Goal: Use online tool/utility: Utilize a website feature to perform a specific function

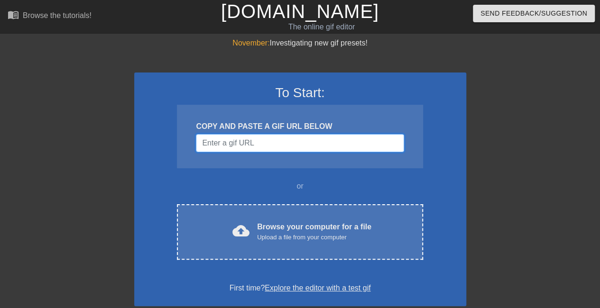
click at [255, 143] on input "Username" at bounding box center [300, 143] width 208 height 18
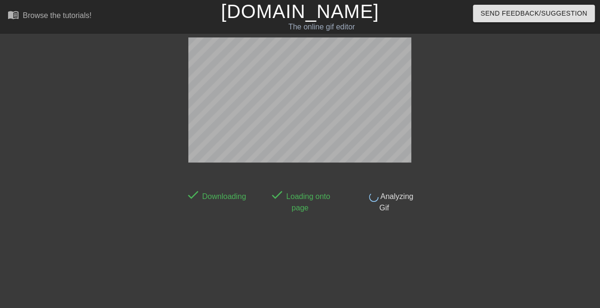
scroll to position [23, 0]
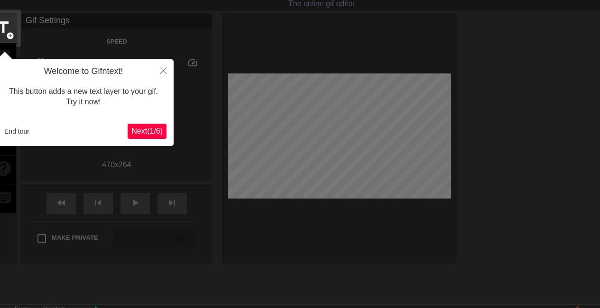
click at [156, 129] on span "Next ( 1 / 6 )" at bounding box center [146, 131] width 31 height 8
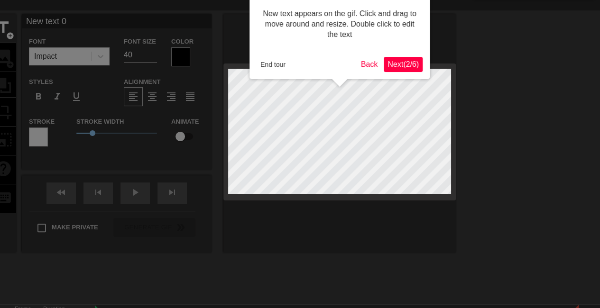
scroll to position [0, 0]
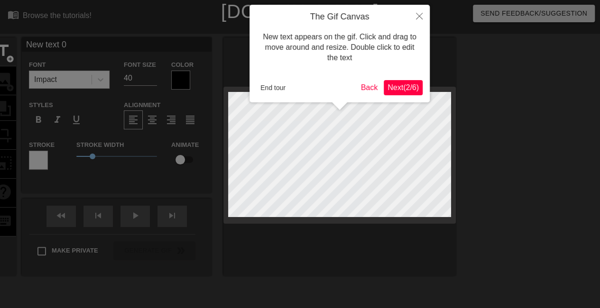
click at [390, 90] on span "Next ( 2 / 6 )" at bounding box center [402, 87] width 31 height 8
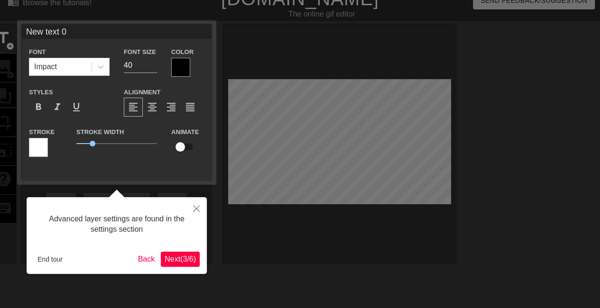
scroll to position [23, 0]
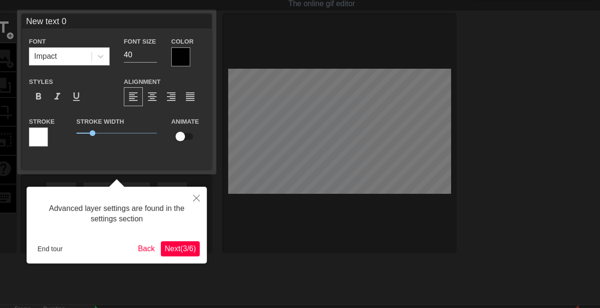
click at [179, 253] on span "Next ( 3 / 6 )" at bounding box center [180, 249] width 31 height 8
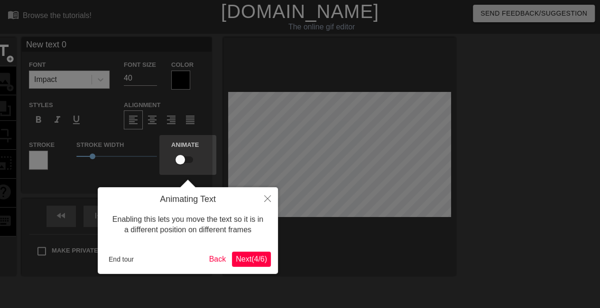
click at [247, 262] on span "Next ( 4 / 6 )" at bounding box center [251, 259] width 31 height 8
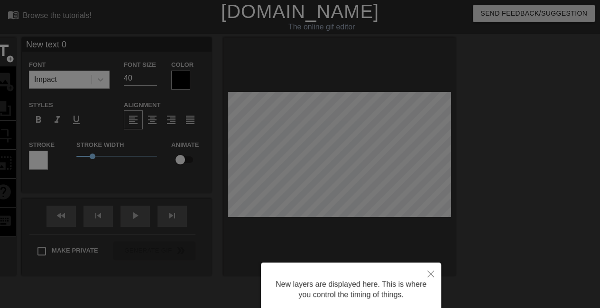
scroll to position [78, 0]
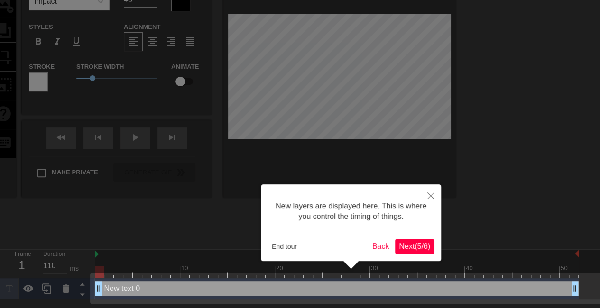
click at [405, 246] on span "Next ( 5 / 6 )" at bounding box center [414, 246] width 31 height 8
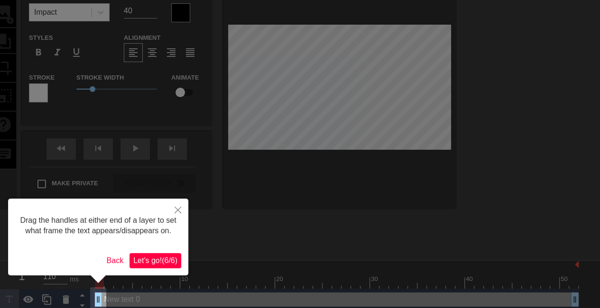
scroll to position [74, 0]
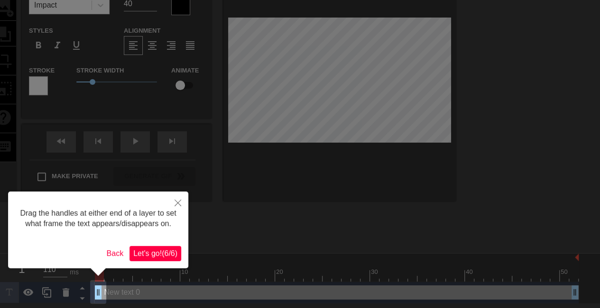
click at [166, 252] on span "Let's go! ( 6 / 6 )" at bounding box center [155, 253] width 44 height 8
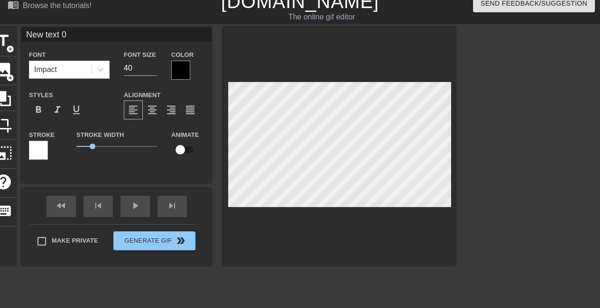
scroll to position [1, 2]
type input "New 0"
type textarea "New 0"
type input "New 0"
type textarea "New 0"
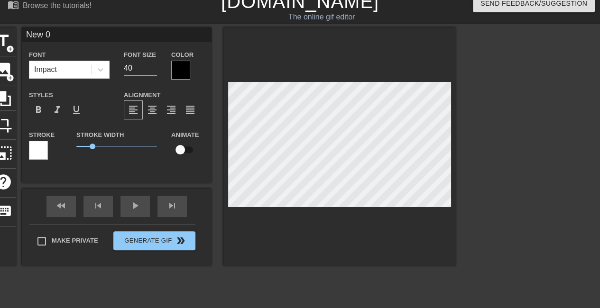
type input "Ne 0"
type textarea "Ne 0"
type input "N 0"
type textarea "N 0"
type input "0"
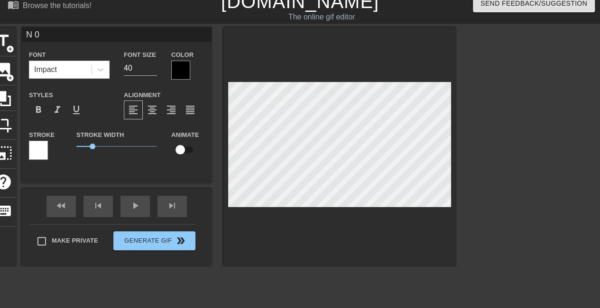
type textarea "0"
type input "0"
type textarea "0"
type input "M"
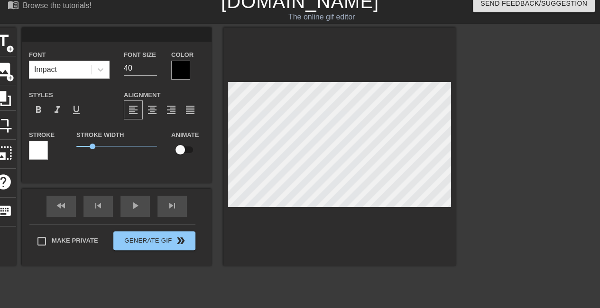
type textarea "M"
type input "Me"
type textarea "Me"
type input "Me"
type textarea "Me"
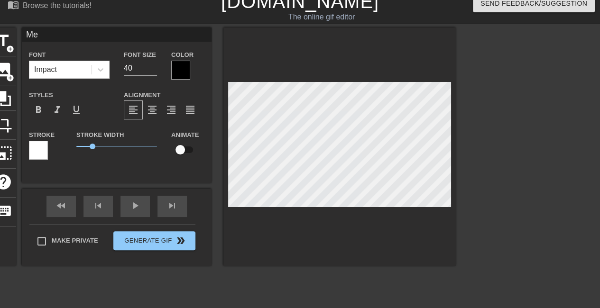
type input "Me a"
type textarea "Me a"
type input "Me an"
type textarea "Me an"
type input "Me and"
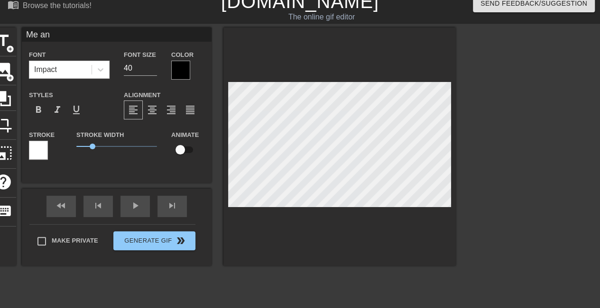
type textarea "Me and"
type input "Me and"
type textarea "Me and"
type input "Me and D"
type textarea "Me and D"
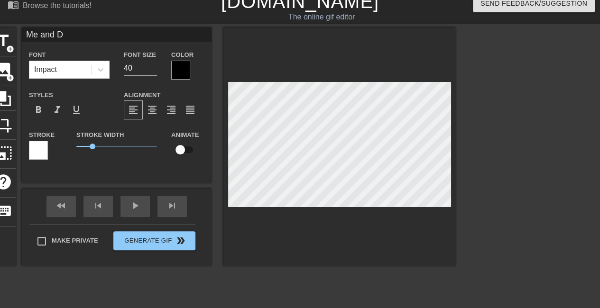
type input "Me and Do"
type textarea "Me and Do"
type input "Me and Don"
type textarea "Me and Don"
type input "Me and [PERSON_NAME]"
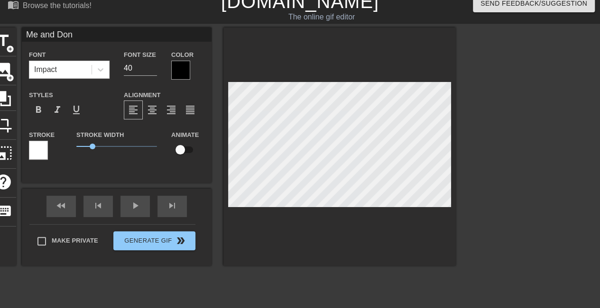
type textarea "Me and [PERSON_NAME]"
type input "Me and Donne"
type textarea "Me and Donne"
type input "Me and [PERSON_NAME]"
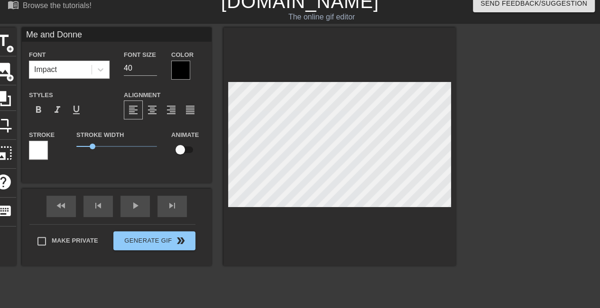
type textarea "Me and [PERSON_NAME]"
type input "Me and [PERSON_NAME]"
type textarea "Me and [PERSON_NAME]"
type input "Me and [PERSON_NAME]"
type textarea "Me and [PERSON_NAME]"
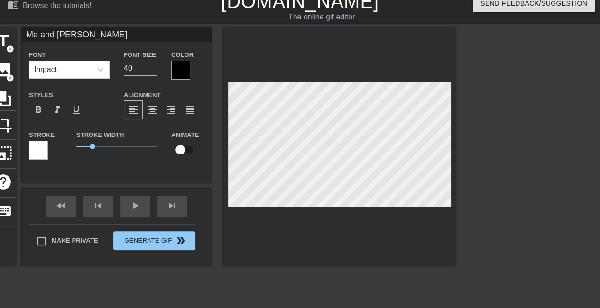
type input "Me and Donne"
type textarea "Me and Donne"
type input "Me and [PERSON_NAME]"
type textarea "Me and [PERSON_NAME]"
type input "Me and Don"
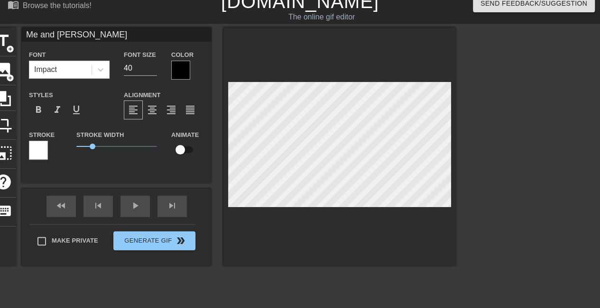
type textarea "Me and Don"
type input "Me and Do"
type textarea "Me and Do"
type input "Me and D"
type textarea "Me and D"
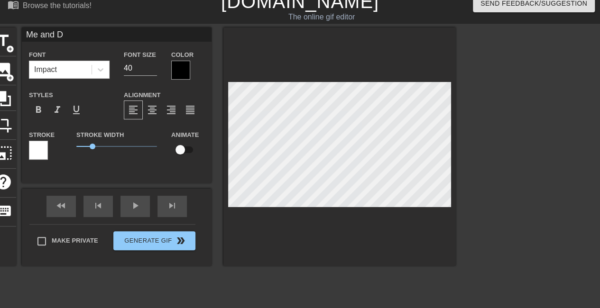
type input "Me and"
type textarea "Me and"
type input "Me and"
type textarea "Me and"
type input "Me an"
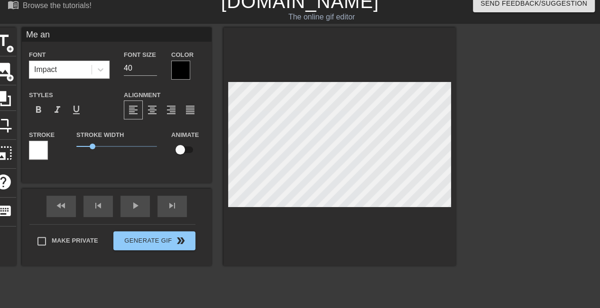
type textarea "Me a"
type input "Me"
type textarea "Me"
type input "Me"
type textarea "Me"
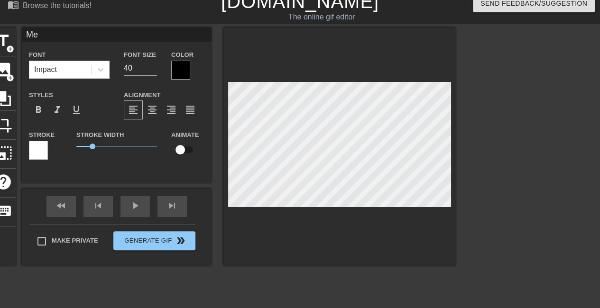
type input "M"
type textarea "M"
type input "M"
type textarea "M"
type input "Mo"
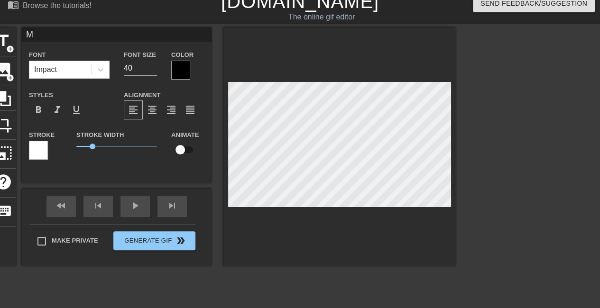
type textarea "Mo"
type input "Mor"
type textarea "Mor"
type input "[PERSON_NAME]"
type textarea "Moral"
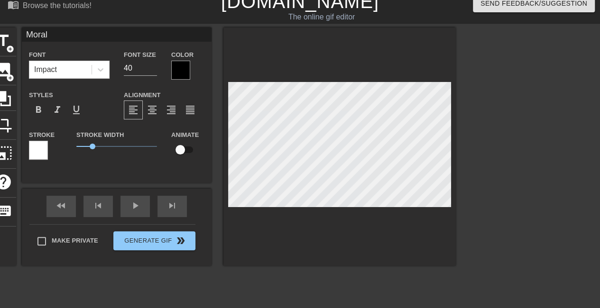
type input "Morale"
type textarea "Morale"
type input "Morale"
type textarea "Morale"
type input "Morale M"
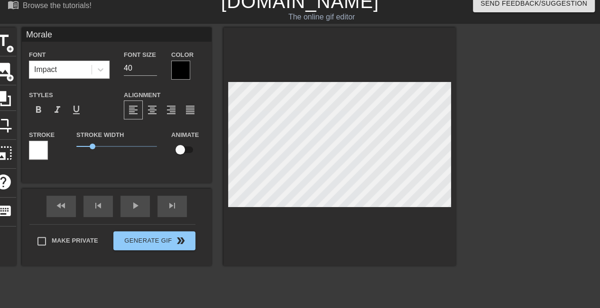
type textarea "Morale M"
type input "Morale Mo"
type textarea "Morale Mo"
type input "Morale Mon"
type textarea "Morale Mond"
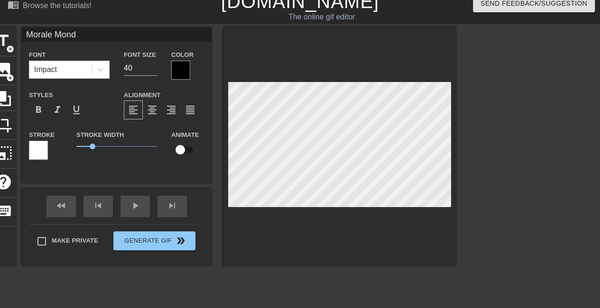
type input "Morale [PERSON_NAME]"
type textarea "Morale [DATE]"
type input "Morale [DATE]"
type textarea "Morale [DATE]"
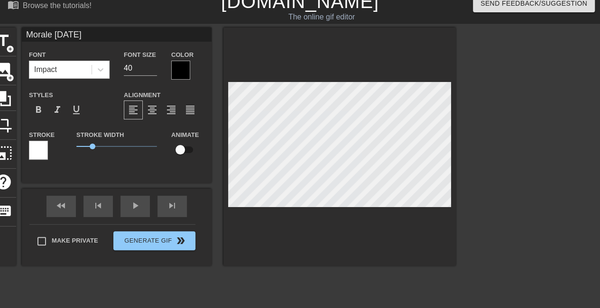
click at [180, 71] on div at bounding box center [180, 70] width 19 height 19
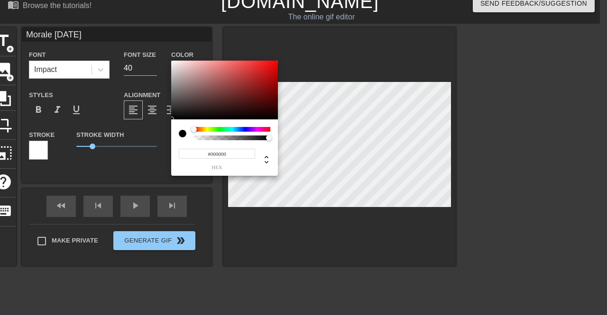
click at [184, 138] on div at bounding box center [186, 133] width 15 height 13
type input "#FFF9F9"
drag, startPoint x: 182, startPoint y: 92, endPoint x: 174, endPoint y: 59, distance: 33.4
click at [174, 59] on div "#FFF9F9 hex" at bounding box center [303, 157] width 607 height 315
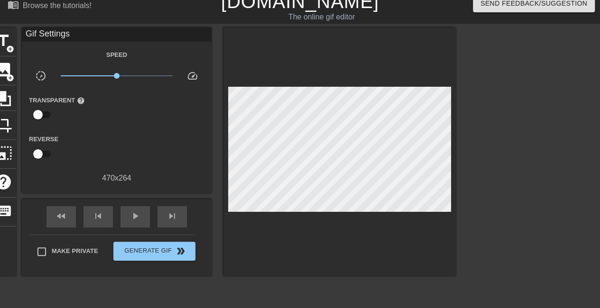
drag, startPoint x: 93, startPoint y: 145, endPoint x: 82, endPoint y: 143, distance: 11.5
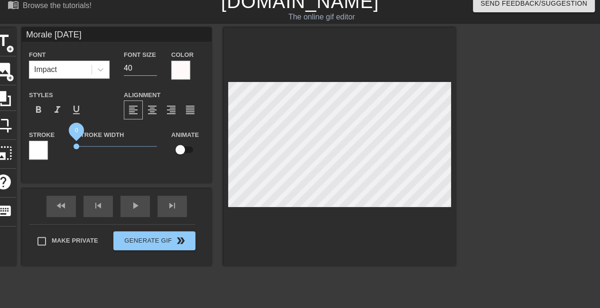
drag, startPoint x: 91, startPoint y: 145, endPoint x: 74, endPoint y: 146, distance: 17.1
click at [74, 146] on span "0" at bounding box center [76, 147] width 6 height 6
type input "Morale [DATE]"
type textarea "Morale [DATE]"
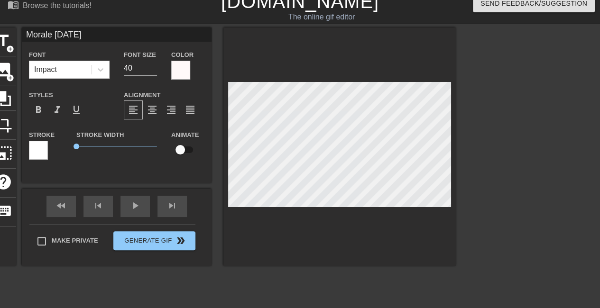
scroll to position [1, 2]
click at [178, 70] on div at bounding box center [180, 70] width 19 height 19
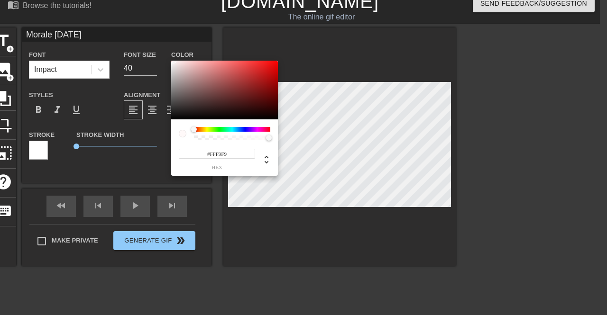
type input "Morale [DATE]"
type input "#D7C8C8"
click at [178, 70] on div at bounding box center [224, 90] width 107 height 59
type input "Morale [DATE]"
type input "#E9D6D6"
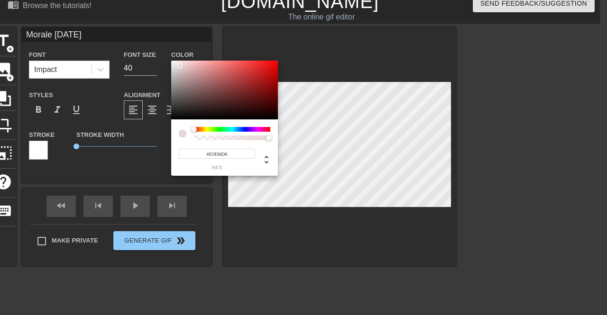
type input "Morale [DATE]"
type input "#EBDCDC"
type input "Morale [DATE]"
type input "#F4F0F0"
type input "Morale [DATE]"
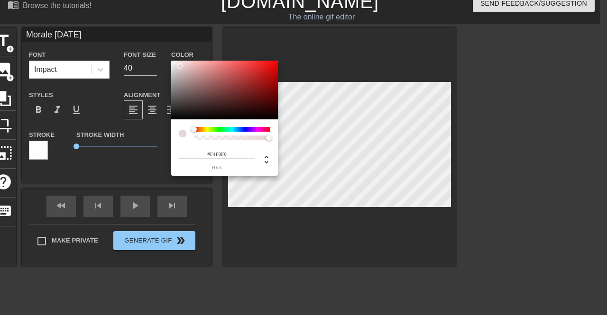
type input "#FAFAFA"
type input "Morale [DATE]"
type input "#FFFFFF"
drag, startPoint x: 180, startPoint y: 66, endPoint x: 158, endPoint y: 57, distance: 23.6
click at [158, 57] on div "#FFFFFF hex" at bounding box center [303, 157] width 607 height 315
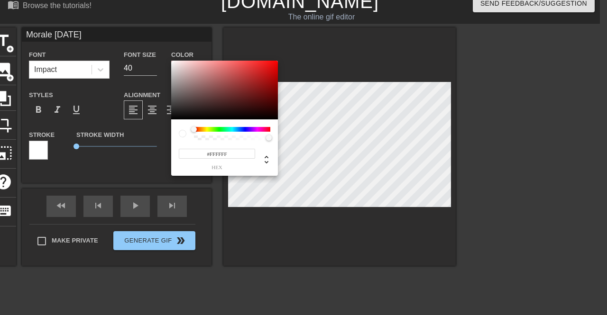
type input "Morale [DATE]"
type input "#3C2E2E"
type input "Morale [DATE]"
type input "#403030"
type input "Morale [DATE]"
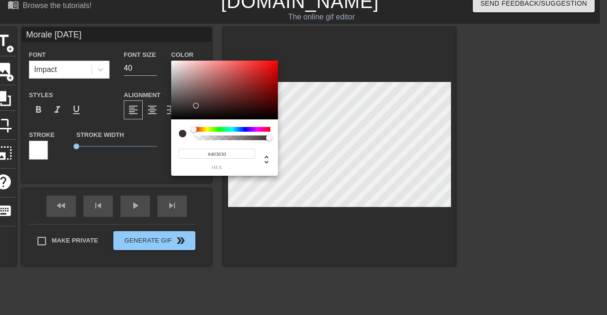
type input "#5F3939"
type input "Morale [DATE]"
type input "#703838"
type input "Morale [DATE]"
type input "#7A3838"
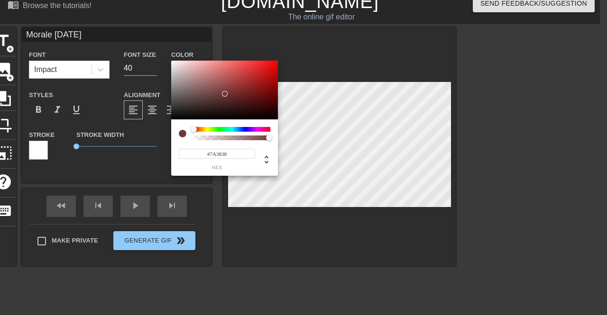
type input "Morale [DATE]"
type input "#823A3A"
type input "Morale [DATE]"
type input "#8D3B3B"
type input "Morale [DATE]"
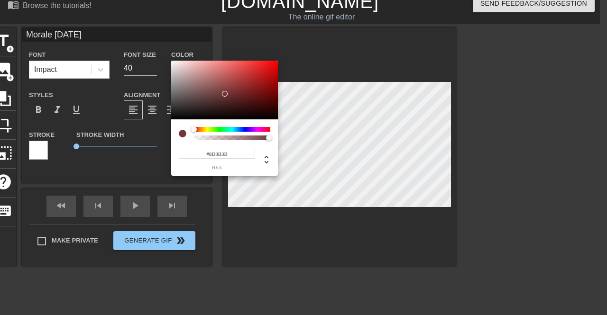
type input "#913B3B"
type input "Morale [DATE]"
type input "#803131"
type input "Morale [DATE]"
type input "#5B2121"
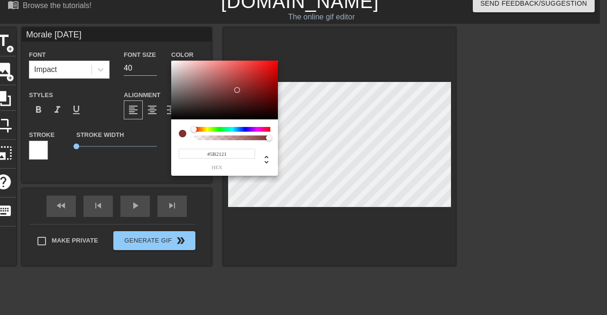
type input "Morale [DATE]"
type input "#421818"
type input "Morale [DATE]"
type input "#341313"
type input "Morale [DATE]"
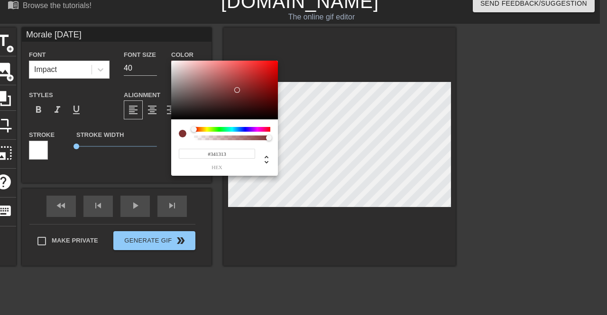
type input "#321212"
type input "Morale [DATE]"
type input "#2E1111"
type input "Morale [DATE]"
type input "#2C1010"
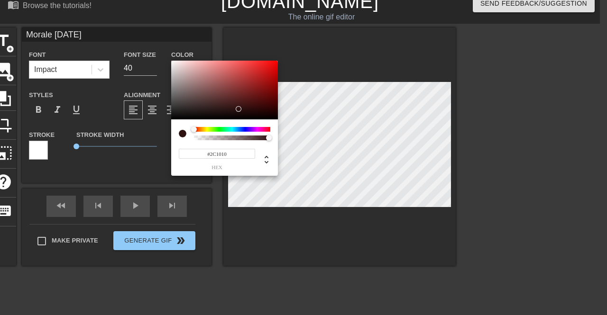
type input "Morale [DATE]"
type input "#2A1010"
type input "Morale [DATE]"
type input "#2A1111"
type input "Morale [DATE]"
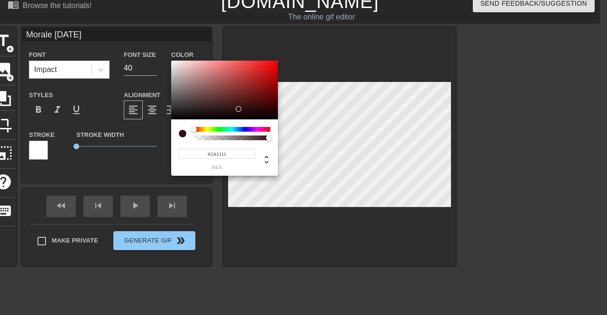
type input "#301515"
type input "Morale [DATE]"
type input "#321717"
type input "Morale [DATE]"
type input "#321818"
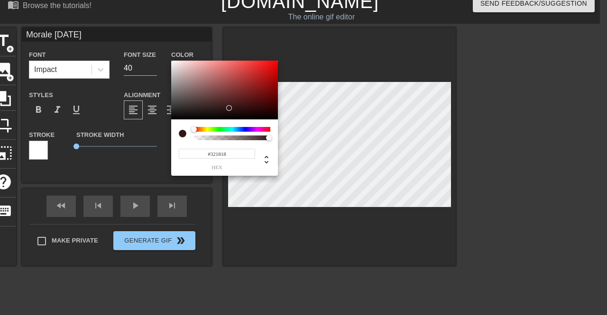
type input "Morale [DATE]"
type input "#2A1515"
type input "Morale [DATE]"
type input "#0F0808"
type input "Morale [DATE]"
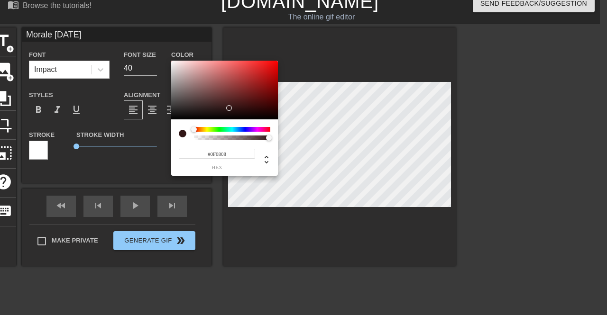
type input "#000000"
type input "Morale [DATE]"
type input "#342D2D"
type input "Morale [DATE]"
type input "#342E2E"
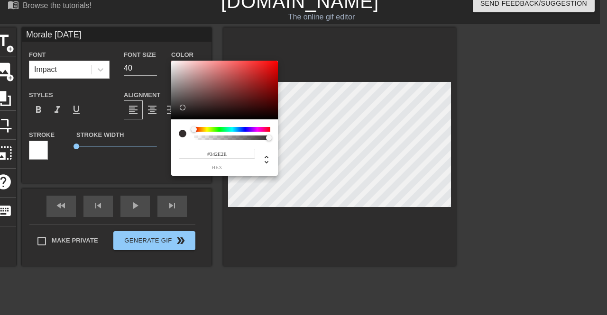
type input "Morale [DATE]"
type input "#000000"
type input "Morale [DATE]"
type input "#111010"
type input "Morale [DATE]"
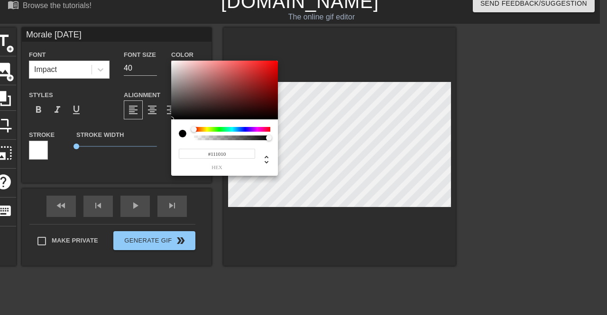
type input "#403C3C"
type input "Morale [DATE]"
type input "#555050"
type input "Morale [DATE]"
type input "#6C6868"
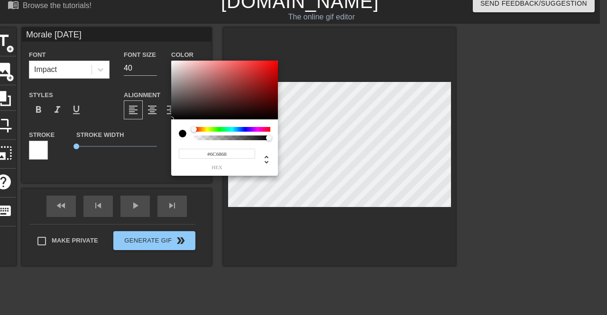
type input "Morale [DATE]"
type input "#767474"
type input "Morale [DATE]"
type input "#848484"
type input "Morale [DATE]"
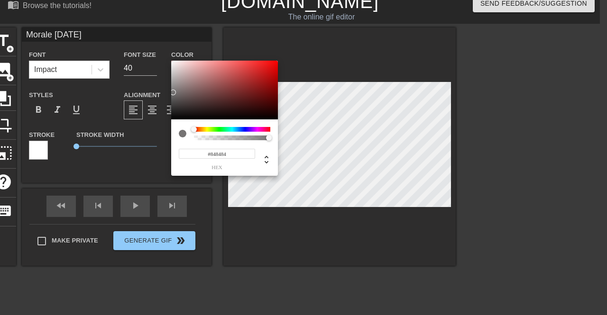
type input "#9F9F9F"
type input "Morale [DATE]"
type input "#B8B8B8"
type input "Morale [DATE]"
type input "#CACACA"
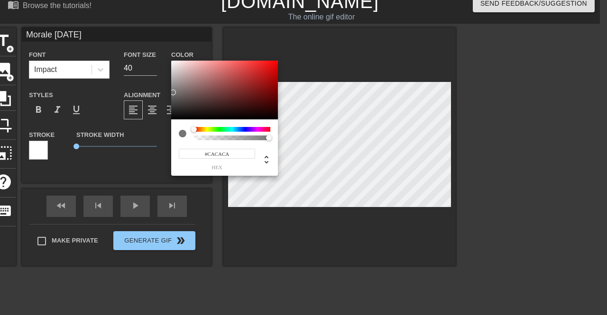
type input "Morale [DATE]"
type input "#DBDBDB"
type input "Morale [DATE]"
type input "#F0F0F0"
type input "Morale [DATE]"
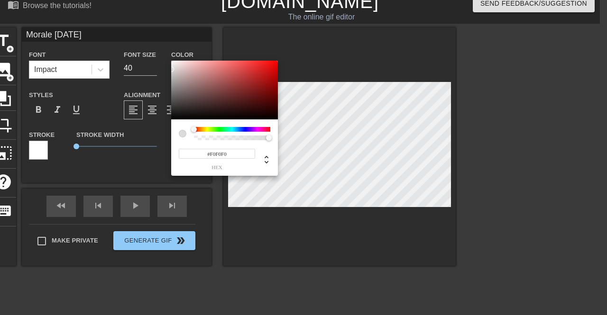
type input "#FFFFFF"
drag, startPoint x: 197, startPoint y: 106, endPoint x: 161, endPoint y: 52, distance: 65.0
click at [161, 52] on div "#FFFFFF hex" at bounding box center [303, 157] width 607 height 315
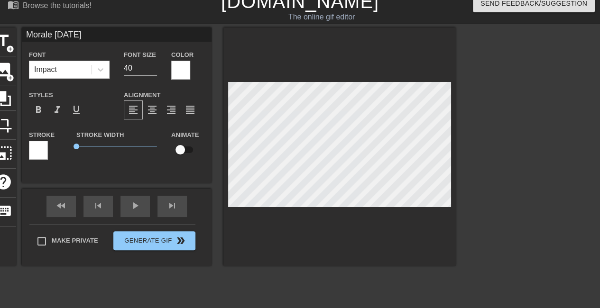
click at [41, 144] on div at bounding box center [38, 150] width 19 height 19
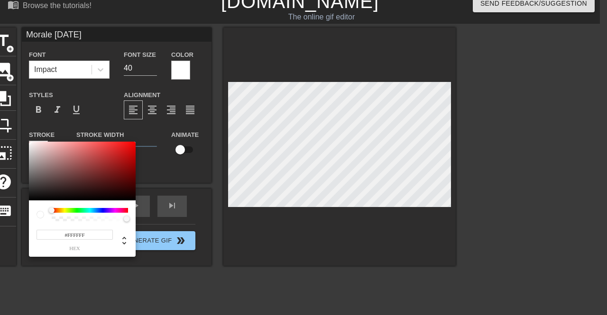
type input "Morale [DATE]"
type input "#918585"
type input "Morale [DATE]"
type input "#938787"
type input "Morale [DATE]"
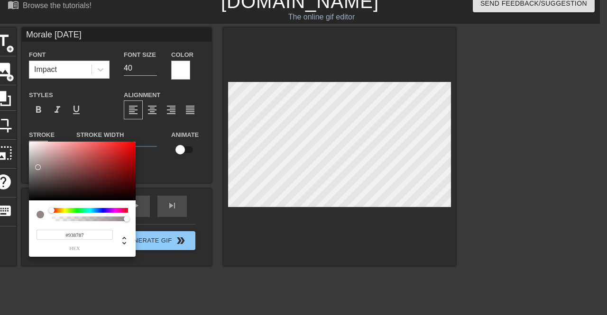
type input "#AC9595"
type input "Morale [DATE]"
type input "#BC8B8B"
type input "Morale [DATE]"
type input "#BA7E7E"
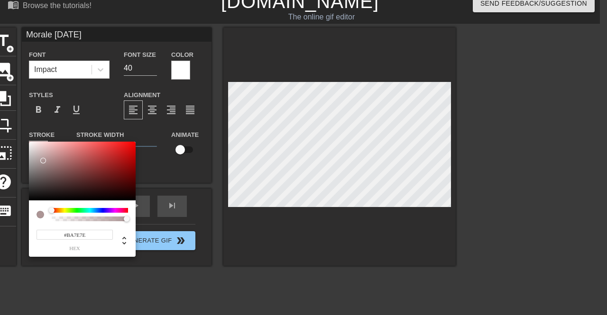
type input "Morale [DATE]"
type input "#B87676"
type input "Morale [DATE]"
type input "#B87272"
type input "Morale [DATE]"
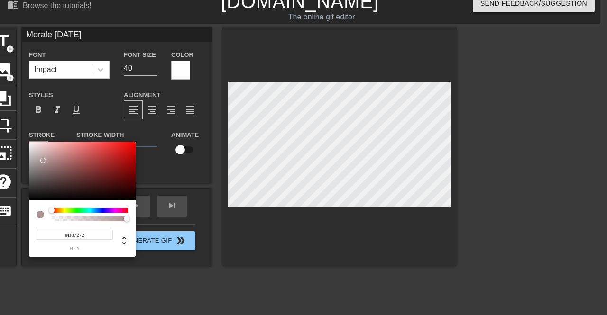
type input "#B46969"
type input "Morale [DATE]"
type input "#AE6262"
type input "Morale [DATE]"
drag, startPoint x: 37, startPoint y: 167, endPoint x: 76, endPoint y: 162, distance: 39.3
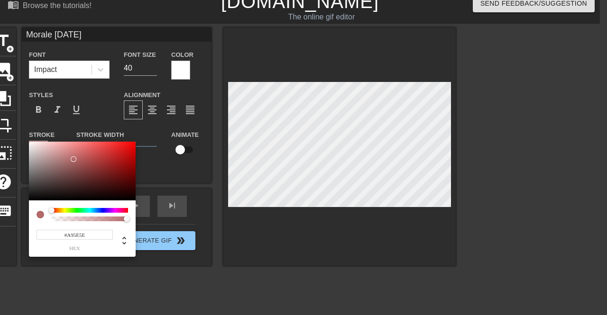
click at [76, 162] on div at bounding box center [82, 171] width 107 height 59
click at [66, 157] on div at bounding box center [69, 160] width 6 height 6
click at [107, 155] on div at bounding box center [82, 171] width 107 height 59
click at [46, 155] on div at bounding box center [82, 171] width 107 height 59
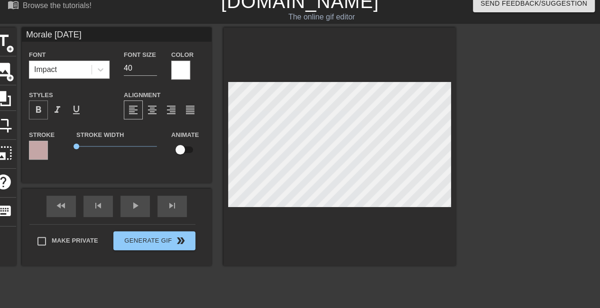
click at [40, 112] on span "format_bold" at bounding box center [38, 109] width 11 height 11
click at [152, 110] on span "format_align_center" at bounding box center [152, 109] width 11 height 11
click at [176, 151] on input "checkbox" at bounding box center [180, 150] width 54 height 18
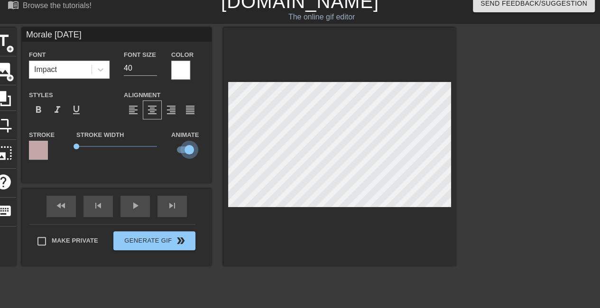
click at [188, 147] on input "checkbox" at bounding box center [189, 150] width 54 height 18
click at [188, 147] on input "checkbox" at bounding box center [180, 150] width 54 height 18
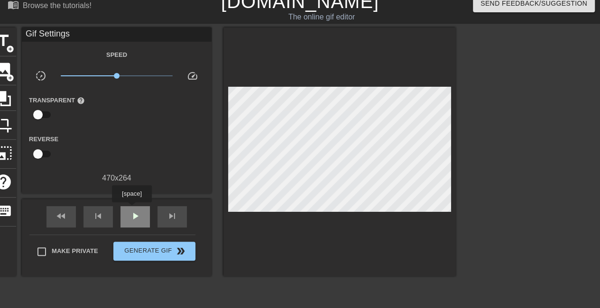
click at [131, 209] on div "play_arrow" at bounding box center [134, 216] width 29 height 21
click at [501, 128] on div at bounding box center [538, 170] width 142 height 284
click at [133, 218] on span "pause" at bounding box center [134, 216] width 11 height 11
click at [103, 216] on span "skip_previous" at bounding box center [97, 216] width 11 height 11
click at [104, 214] on div "skip_previous" at bounding box center [97, 216] width 29 height 21
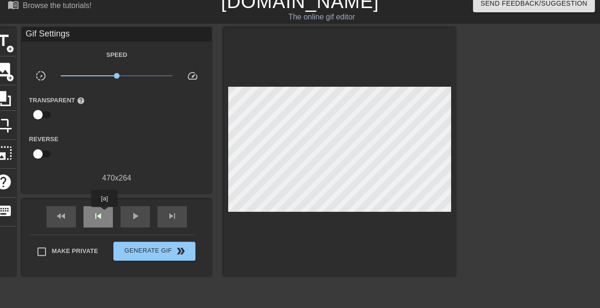
click at [104, 214] on div "skip_previous" at bounding box center [97, 216] width 29 height 21
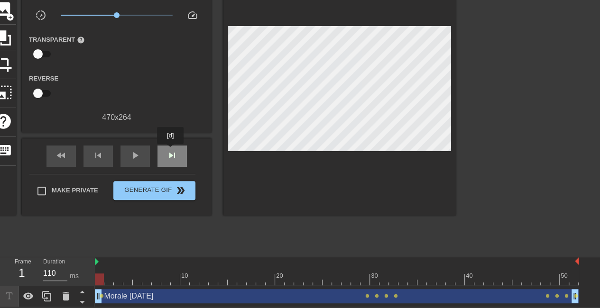
click at [171, 151] on span "skip_next" at bounding box center [171, 155] width 11 height 11
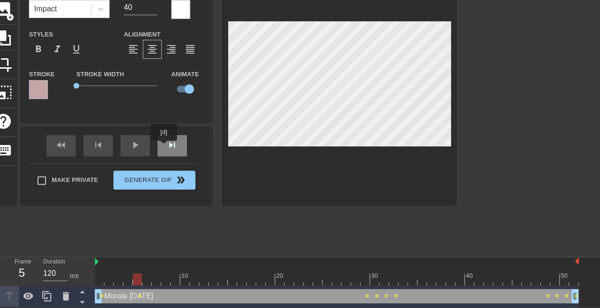
click at [164, 147] on div "skip_next" at bounding box center [171, 145] width 29 height 21
click at [174, 145] on div "skip_next" at bounding box center [171, 145] width 29 height 21
click at [170, 144] on div "fast_rewind skip_previous play_arrow skip_next" at bounding box center [116, 146] width 155 height 36
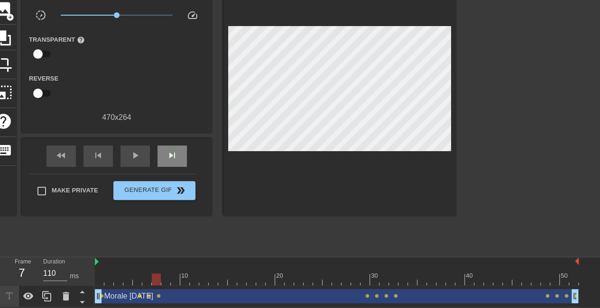
click at [163, 140] on div "fast_rewind skip_previous play_arrow skip_next" at bounding box center [116, 156] width 155 height 36
click at [178, 142] on div "fast_rewind skip_previous play_arrow skip_next" at bounding box center [116, 156] width 155 height 36
click at [178, 152] on div "skip_next" at bounding box center [171, 156] width 29 height 21
click at [169, 144] on div "fast_rewind skip_previous play_arrow skip_next" at bounding box center [116, 156] width 155 height 36
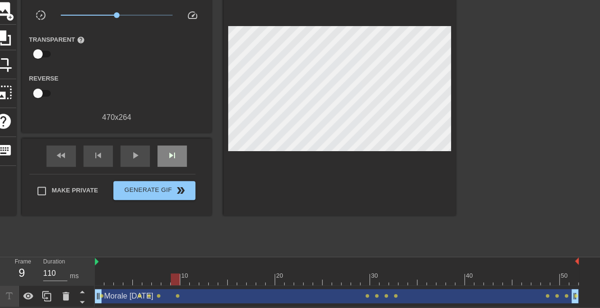
click at [169, 144] on div "fast_rewind skip_previous play_arrow skip_next" at bounding box center [116, 156] width 155 height 36
click at [174, 155] on span "skip_next" at bounding box center [171, 155] width 11 height 11
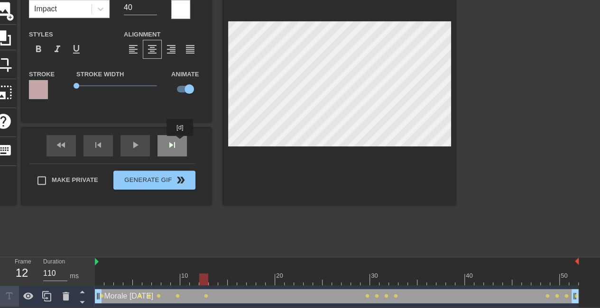
click at [179, 143] on div "fast_rewind skip_previous play_arrow skip_next" at bounding box center [116, 146] width 155 height 36
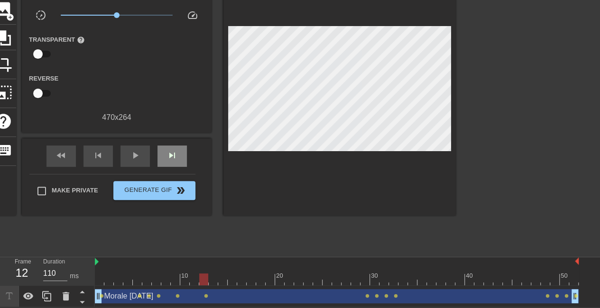
click at [179, 143] on div "fast_rewind skip_previous play_arrow skip_next" at bounding box center [116, 156] width 155 height 36
click at [173, 148] on div "skip_next" at bounding box center [171, 156] width 29 height 21
click at [173, 150] on span "skip_next" at bounding box center [171, 155] width 11 height 11
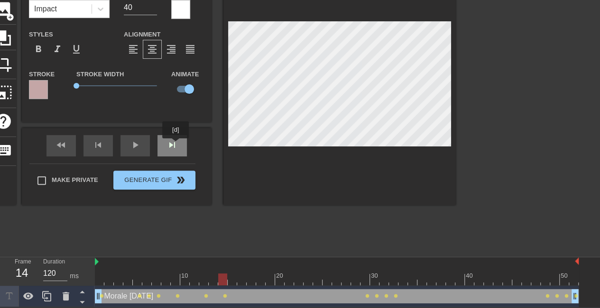
click at [175, 145] on div "skip_next" at bounding box center [171, 145] width 29 height 21
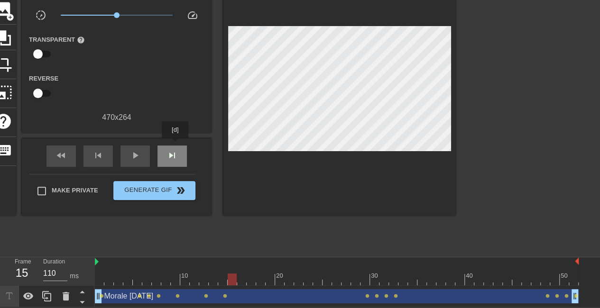
click at [175, 146] on div "skip_next" at bounding box center [171, 156] width 29 height 21
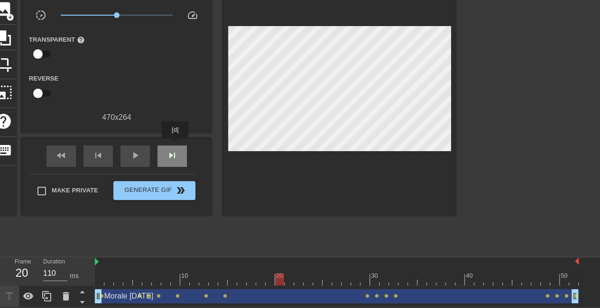
click at [175, 146] on div "skip_next" at bounding box center [171, 156] width 29 height 21
click at [176, 146] on div "skip_next" at bounding box center [171, 156] width 29 height 21
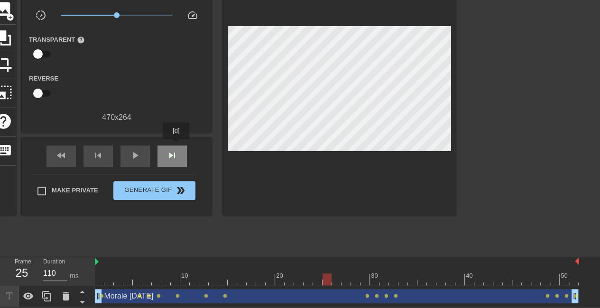
click at [176, 146] on div "skip_next" at bounding box center [171, 156] width 29 height 21
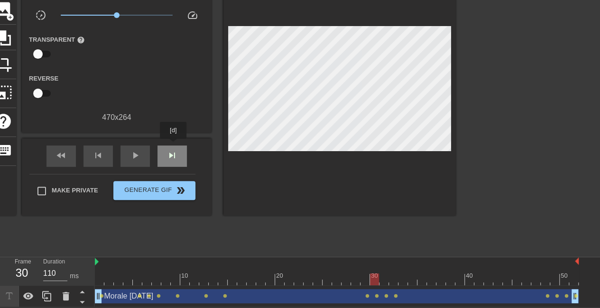
click at [174, 146] on div "skip_next" at bounding box center [171, 156] width 29 height 21
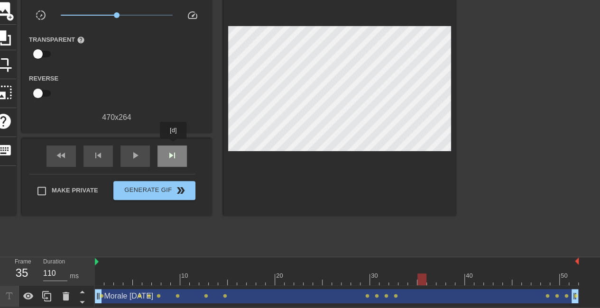
click at [174, 146] on div "skip_next" at bounding box center [171, 156] width 29 height 21
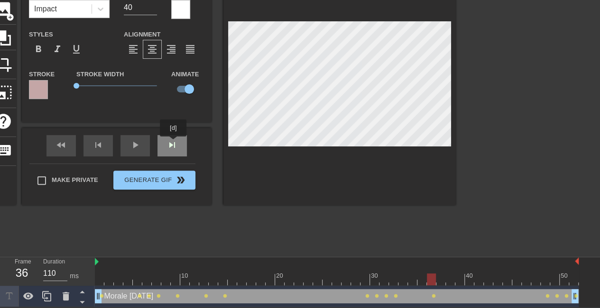
click at [173, 143] on div "fast_rewind skip_previous play_arrow skip_next" at bounding box center [116, 146] width 155 height 36
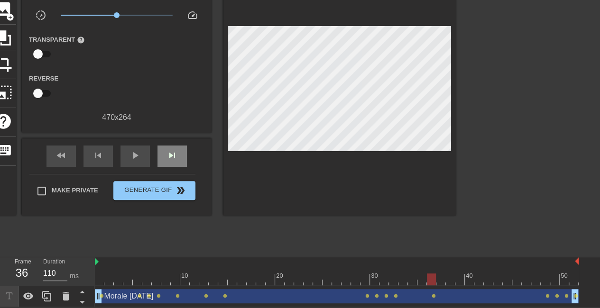
click at [173, 143] on div "fast_rewind skip_previous play_arrow skip_next" at bounding box center [116, 156] width 155 height 36
click at [169, 151] on span "skip_next" at bounding box center [171, 155] width 11 height 11
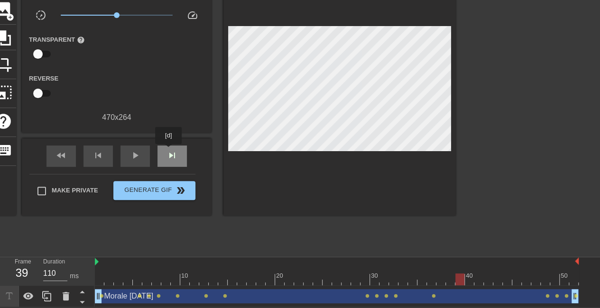
click at [169, 151] on span "skip_next" at bounding box center [171, 155] width 11 height 11
click at [179, 137] on div "Gif Settings Speed slow_motion_video x1.00 speed Transparent help Reverse 470 x…" at bounding box center [117, 91] width 190 height 249
click at [179, 151] on div "skip_next" at bounding box center [171, 156] width 29 height 21
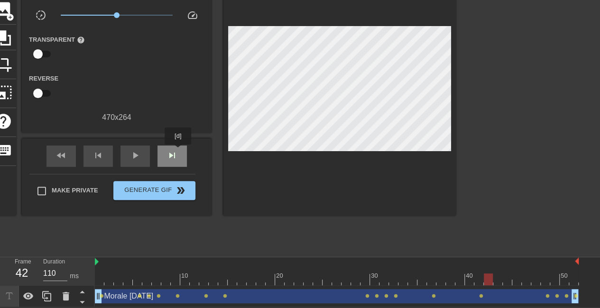
click at [178, 153] on div "skip_next" at bounding box center [171, 156] width 29 height 21
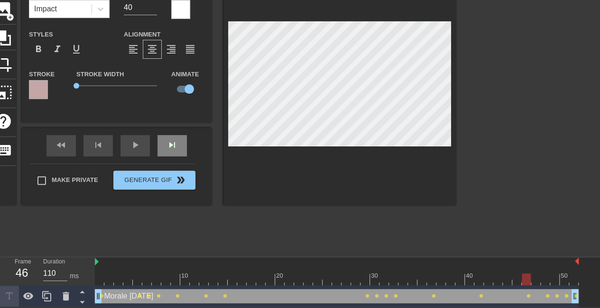
click at [176, 146] on div "skip_next" at bounding box center [171, 145] width 29 height 21
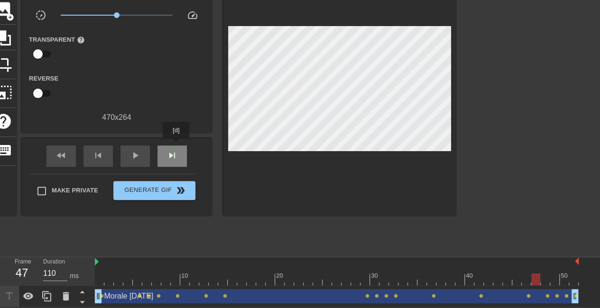
click at [176, 146] on div "skip_next" at bounding box center [171, 156] width 29 height 21
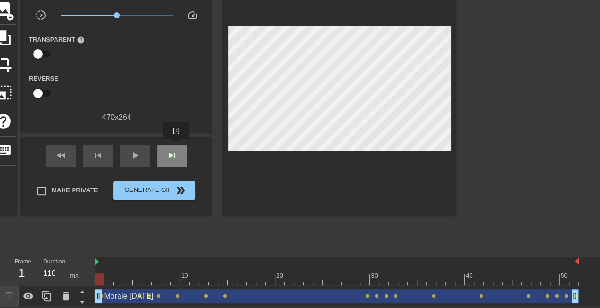
click at [176, 146] on div "skip_next" at bounding box center [171, 156] width 29 height 21
click at [125, 156] on div "play_arrow" at bounding box center [134, 156] width 29 height 21
click at [129, 150] on span "pause" at bounding box center [134, 155] width 11 height 11
click at [144, 153] on div "play_arrow" at bounding box center [134, 156] width 29 height 21
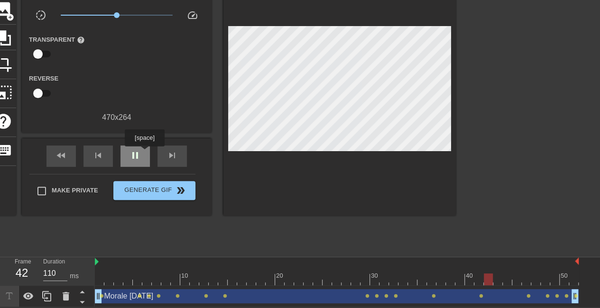
click at [144, 153] on div "pause" at bounding box center [134, 156] width 29 height 21
click at [170, 155] on span "skip_next" at bounding box center [171, 155] width 11 height 11
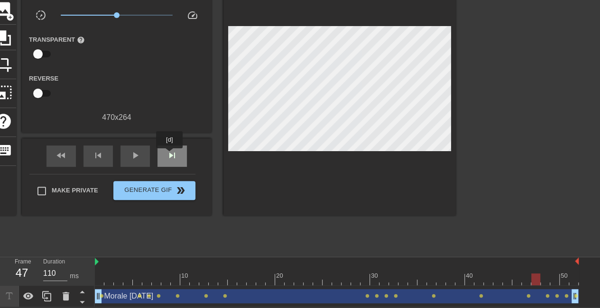
click at [170, 155] on span "skip_next" at bounding box center [171, 155] width 11 height 11
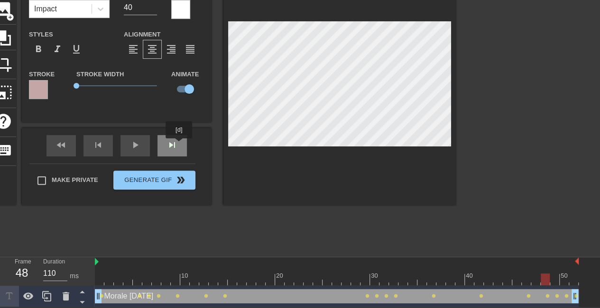
click at [179, 145] on div "skip_next" at bounding box center [171, 145] width 29 height 21
click at [134, 145] on div "play_arrow" at bounding box center [134, 145] width 29 height 21
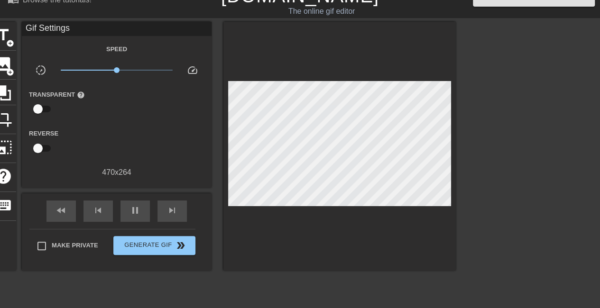
scroll to position [15, 0]
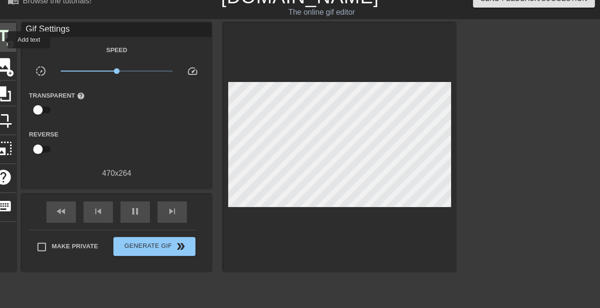
click at [1, 40] on span "title" at bounding box center [3, 36] width 18 height 18
click at [139, 195] on div "fast_rewind skip_previous pause skip_next" at bounding box center [116, 212] width 155 height 36
click at [132, 207] on span "pause" at bounding box center [134, 211] width 11 height 11
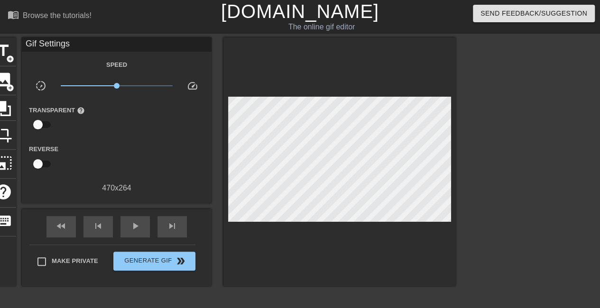
scroll to position [93, 0]
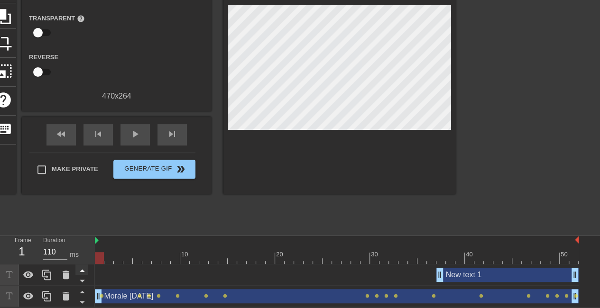
drag, startPoint x: 247, startPoint y: 256, endPoint x: 81, endPoint y: 267, distance: 165.9
click at [81, 267] on div "Frame 1 Duration 110 ms 10 20 30 40 50 New text 1 drag_handle drag_handle Moral…" at bounding box center [300, 271] width 600 height 71
click at [453, 274] on div "New text 1 drag_handle drag_handle" at bounding box center [507, 275] width 142 height 14
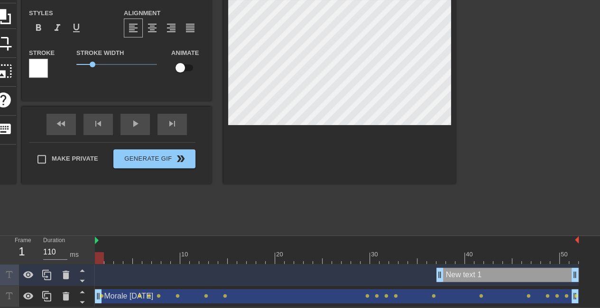
click at [453, 274] on div "New text 1 drag_handle drag_handle" at bounding box center [507, 275] width 142 height 14
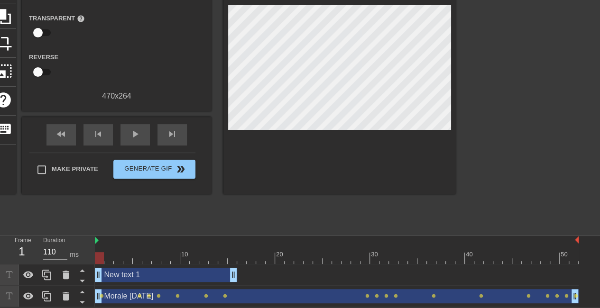
drag, startPoint x: 467, startPoint y: 280, endPoint x: 106, endPoint y: 254, distance: 361.3
click at [106, 254] on div "10 20 30 40 50 New text 1 drag_handle drag_handle Morale [DATE] drag_handle dra…" at bounding box center [347, 271] width 505 height 71
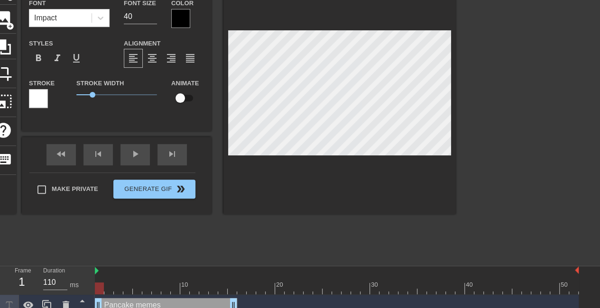
scroll to position [1, 2]
click at [275, 159] on div at bounding box center [339, 95] width 232 height 238
click at [178, 153] on div "fast_rewind skip_previous play_arrow skip_next" at bounding box center [116, 155] width 155 height 36
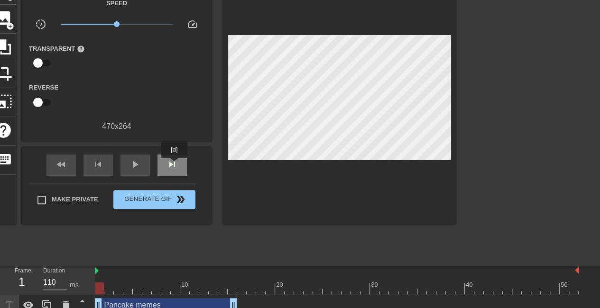
click at [174, 165] on span "skip_next" at bounding box center [171, 164] width 11 height 11
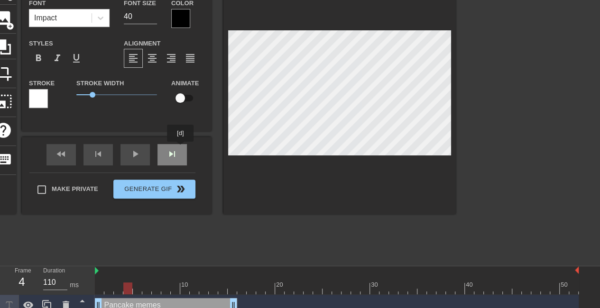
click at [180, 148] on div "fast_rewind skip_previous play_arrow skip_next" at bounding box center [116, 155] width 155 height 36
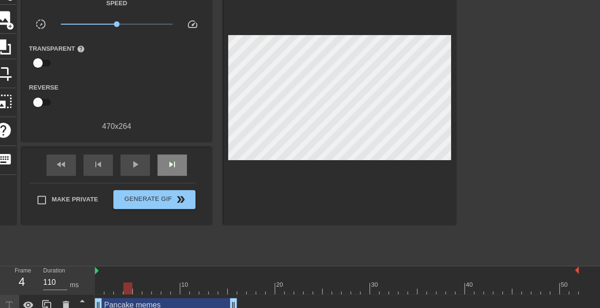
click at [180, 148] on div "fast_rewind skip_previous play_arrow skip_next" at bounding box center [116, 165] width 155 height 36
click at [172, 159] on span "skip_next" at bounding box center [171, 164] width 11 height 11
click at [171, 164] on span "skip_next" at bounding box center [171, 164] width 11 height 11
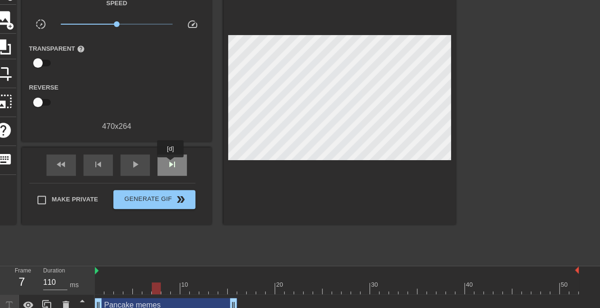
click at [171, 164] on span "skip_next" at bounding box center [171, 164] width 11 height 11
click at [179, 154] on div "fast_rewind skip_previous play_arrow skip_next" at bounding box center [116, 165] width 155 height 36
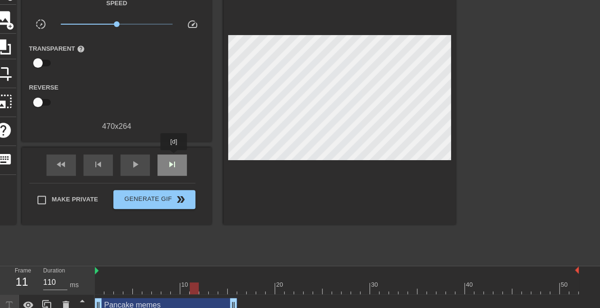
click at [174, 157] on div "skip_next" at bounding box center [171, 165] width 29 height 21
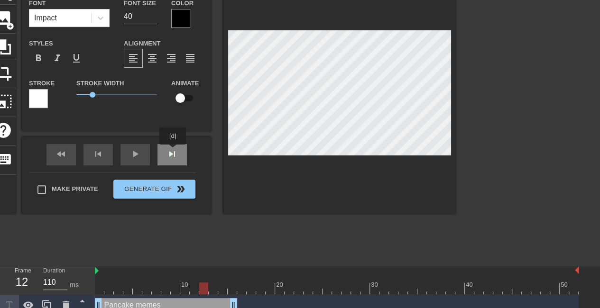
click at [173, 151] on div "fast_rewind skip_previous play_arrow skip_next" at bounding box center [116, 155] width 155 height 36
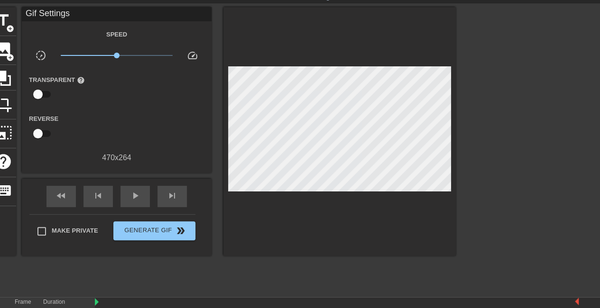
scroll to position [30, 0]
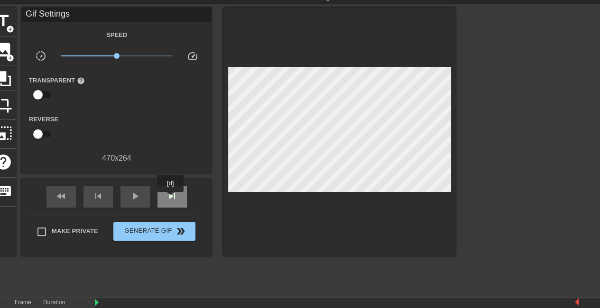
click at [173, 199] on span "skip_next" at bounding box center [171, 196] width 11 height 11
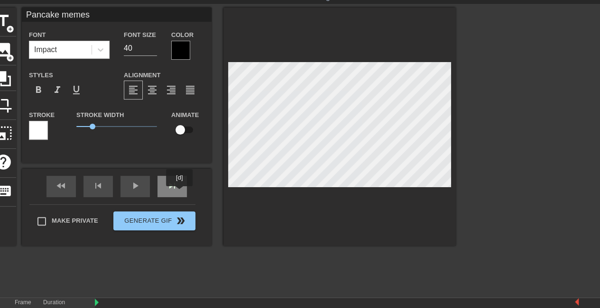
click at [177, 193] on div "skip_next" at bounding box center [171, 186] width 29 height 21
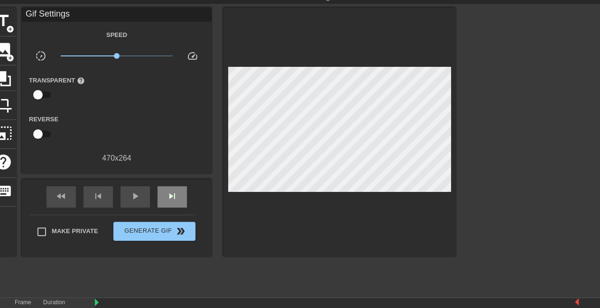
click at [177, 184] on div "fast_rewind skip_previous play_arrow skip_next" at bounding box center [116, 197] width 155 height 36
click at [175, 196] on span "skip_next" at bounding box center [171, 196] width 11 height 11
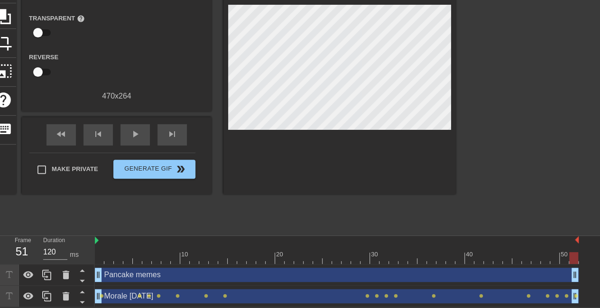
drag, startPoint x: 234, startPoint y: 273, endPoint x: 589, endPoint y: 270, distance: 354.7
click at [589, 270] on div "Pancake memes drag_handle drag_handle Morale [DATE] drag_handle drag_handle len…" at bounding box center [347, 286] width 505 height 43
click at [108, 136] on div "skip_previous" at bounding box center [97, 134] width 29 height 21
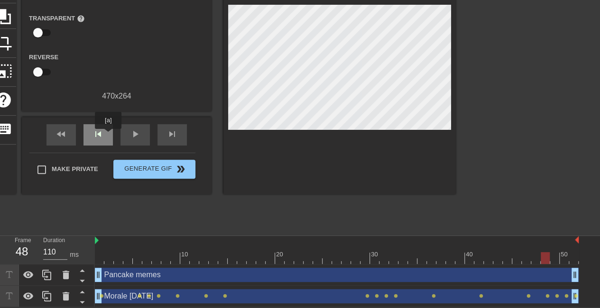
click at [108, 136] on div "skip_previous" at bounding box center [97, 134] width 29 height 21
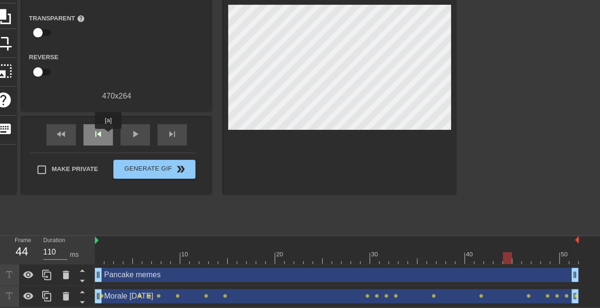
click at [108, 136] on div "skip_previous" at bounding box center [97, 134] width 29 height 21
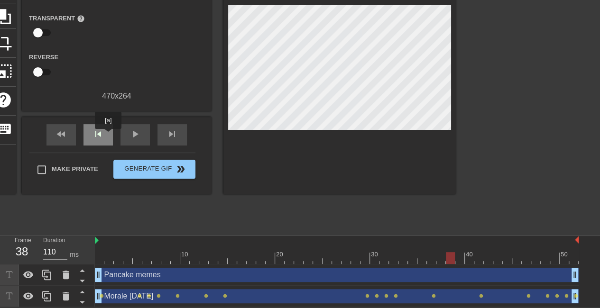
click at [108, 136] on div "skip_previous" at bounding box center [97, 134] width 29 height 21
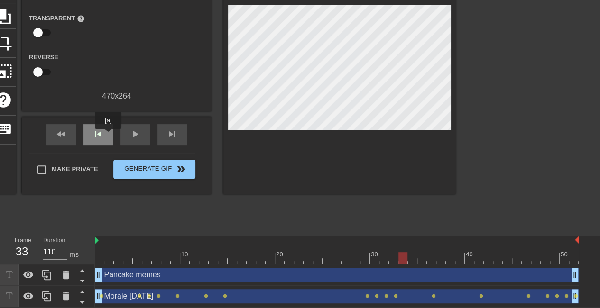
click at [108, 136] on div "skip_previous" at bounding box center [97, 134] width 29 height 21
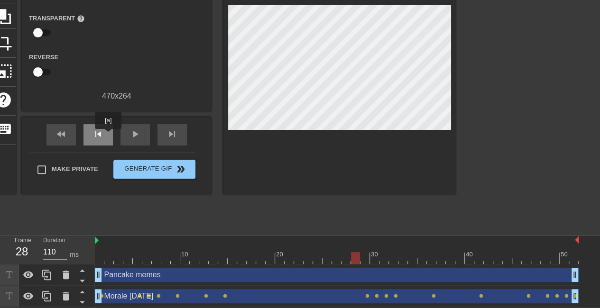
click at [108, 136] on div "skip_previous" at bounding box center [97, 134] width 29 height 21
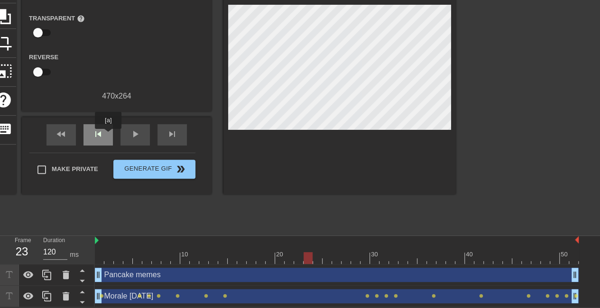
click at [108, 136] on div "skip_previous" at bounding box center [97, 134] width 29 height 21
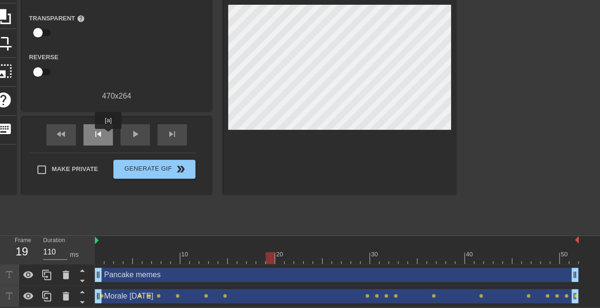
click at [108, 136] on div "skip_previous" at bounding box center [97, 134] width 29 height 21
click at [163, 135] on div "skip_next" at bounding box center [171, 134] width 29 height 21
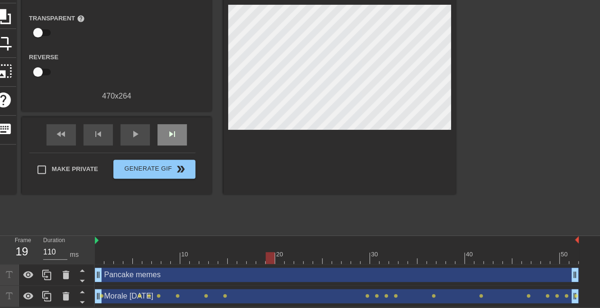
click at [174, 122] on div "fast_rewind skip_previous play_arrow skip_next" at bounding box center [116, 135] width 155 height 36
click at [179, 126] on div "skip_next" at bounding box center [171, 134] width 29 height 21
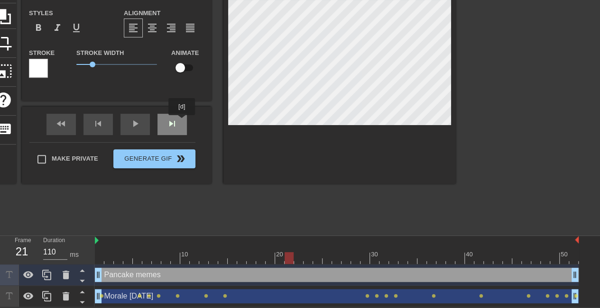
click at [177, 122] on div "fast_rewind skip_previous play_arrow skip_next" at bounding box center [116, 125] width 155 height 36
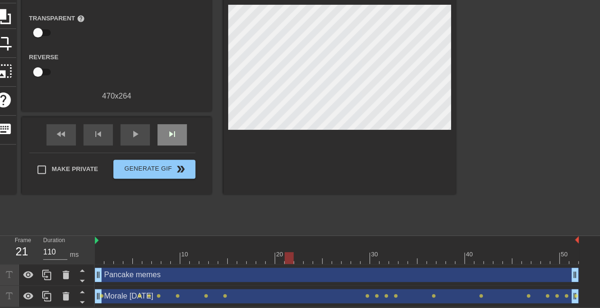
click at [177, 122] on div "fast_rewind skip_previous play_arrow skip_next" at bounding box center [116, 135] width 155 height 36
click at [170, 133] on span "skip_next" at bounding box center [171, 133] width 11 height 11
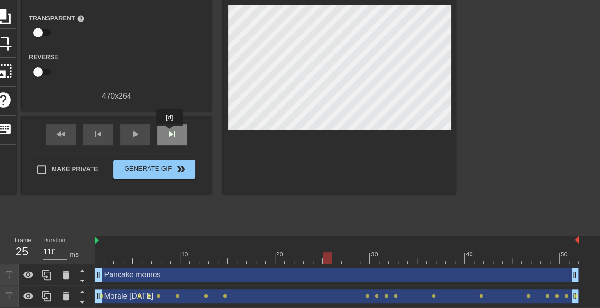
click at [170, 133] on span "skip_next" at bounding box center [171, 133] width 11 height 11
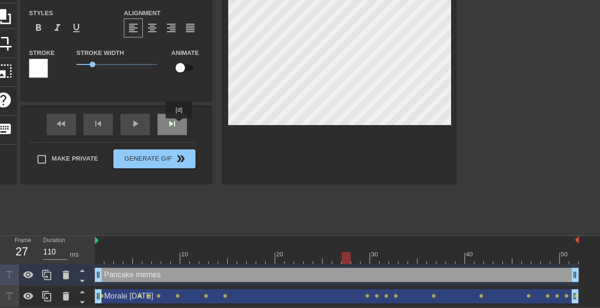
click at [179, 125] on div "skip_next" at bounding box center [171, 124] width 29 height 21
click at [173, 120] on div "fast_rewind skip_previous play_arrow skip_next" at bounding box center [116, 125] width 155 height 36
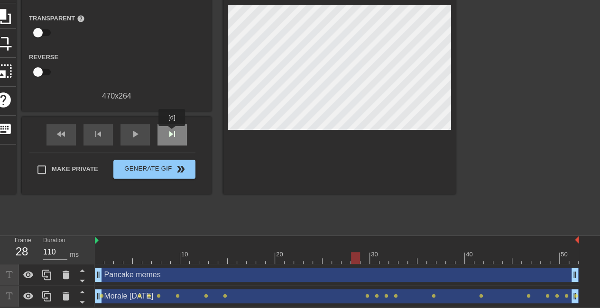
click at [172, 133] on span "skip_next" at bounding box center [171, 133] width 11 height 11
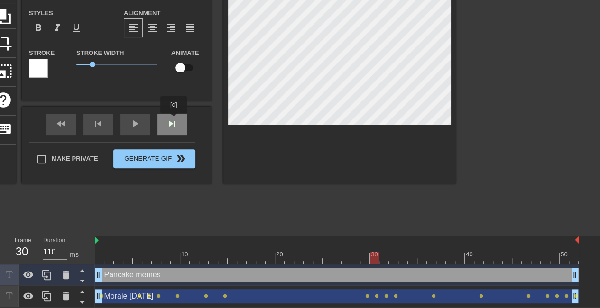
click at [173, 120] on div "fast_rewind skip_previous play_arrow skip_next" at bounding box center [116, 125] width 155 height 36
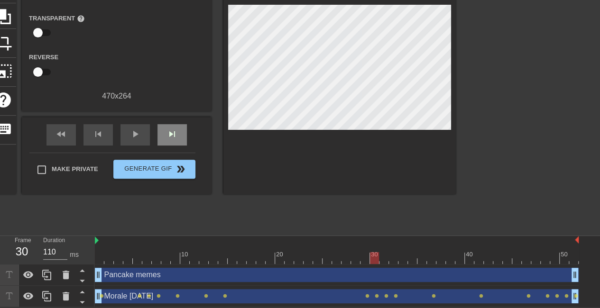
click at [173, 120] on div "fast_rewind skip_previous play_arrow skip_next" at bounding box center [116, 135] width 155 height 36
click at [174, 140] on div "skip_next" at bounding box center [171, 134] width 29 height 21
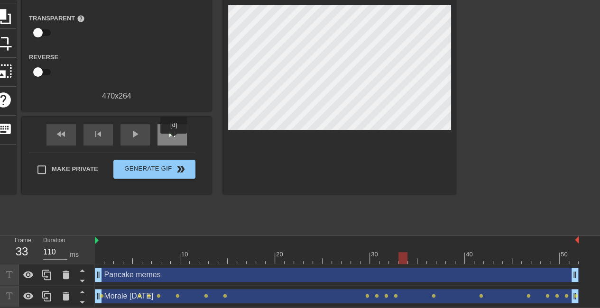
click at [174, 140] on div "skip_next" at bounding box center [171, 134] width 29 height 21
click at [175, 126] on div "skip_next" at bounding box center [171, 134] width 29 height 21
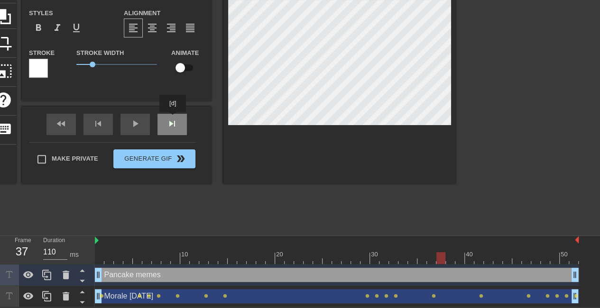
click at [173, 119] on div "fast_rewind skip_previous play_arrow skip_next" at bounding box center [116, 125] width 155 height 36
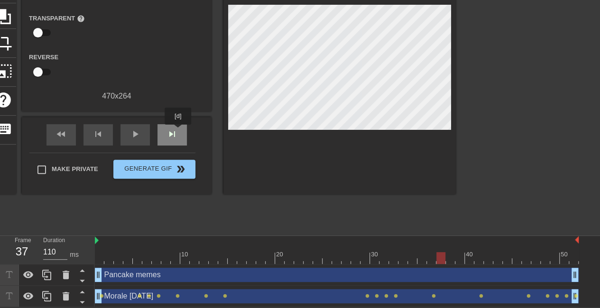
click at [178, 132] on div "skip_next" at bounding box center [171, 134] width 29 height 21
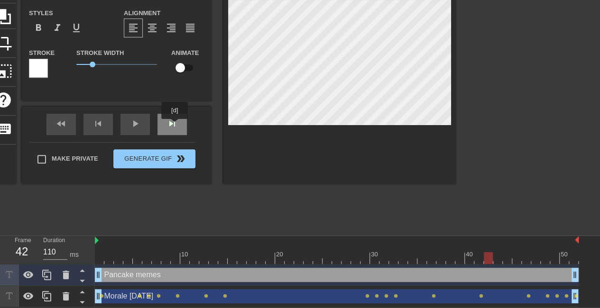
click at [174, 126] on div "skip_next" at bounding box center [171, 124] width 29 height 21
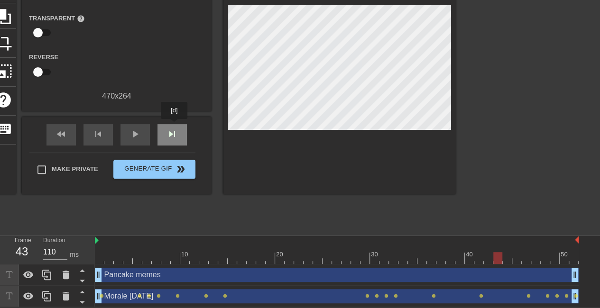
click at [174, 126] on div "skip_next" at bounding box center [171, 134] width 29 height 21
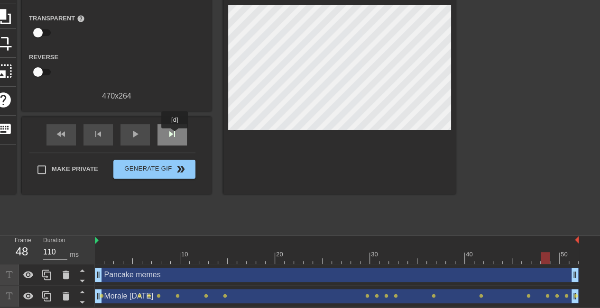
click at [171, 135] on span "skip_next" at bounding box center [171, 133] width 11 height 11
click at [170, 135] on span "skip_next" at bounding box center [171, 133] width 11 height 11
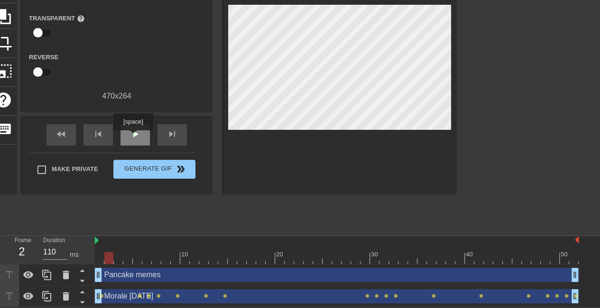
click at [133, 137] on span "play_arrow" at bounding box center [134, 133] width 11 height 11
click at [145, 139] on div "pause" at bounding box center [134, 134] width 29 height 21
drag, startPoint x: 195, startPoint y: 255, endPoint x: 102, endPoint y: 250, distance: 93.1
click at [102, 250] on div "10 20 30 40 50" at bounding box center [337, 250] width 484 height 28
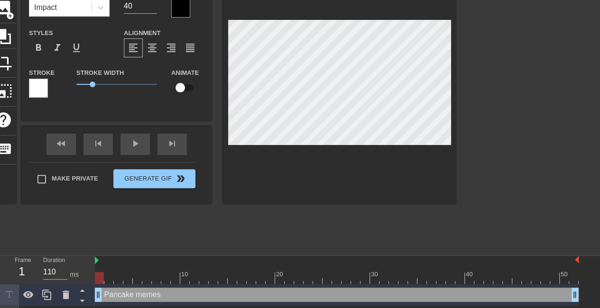
scroll to position [1, 1]
click at [351, 148] on div at bounding box center [339, 84] width 232 height 238
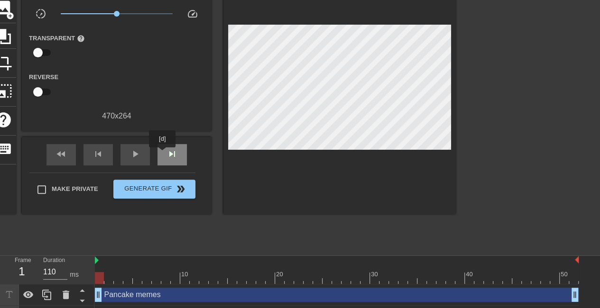
click at [164, 155] on div "skip_next" at bounding box center [171, 154] width 29 height 21
click at [338, 179] on div at bounding box center [339, 89] width 232 height 249
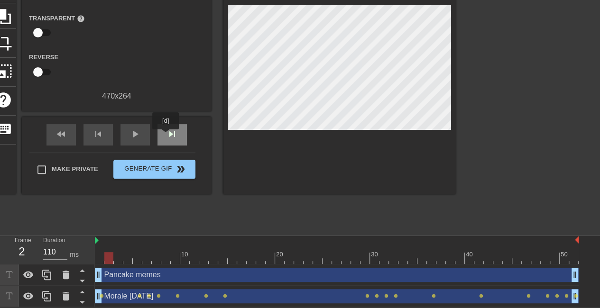
click at [166, 136] on div "skip_next" at bounding box center [171, 134] width 29 height 21
drag, startPoint x: 119, startPoint y: 255, endPoint x: 118, endPoint y: 270, distance: 15.2
click at [118, 270] on div "10 20 30 40 50 Pancake memes drag_handle drag_handle Morale [DATE] drag_handle …" at bounding box center [347, 271] width 505 height 71
drag, startPoint x: 118, startPoint y: 270, endPoint x: 119, endPoint y: 254, distance: 16.1
click at [119, 254] on div "10 20 30 40 50 Pancake memes drag_handle drag_handle Morale [DATE] drag_handle …" at bounding box center [347, 271] width 505 height 71
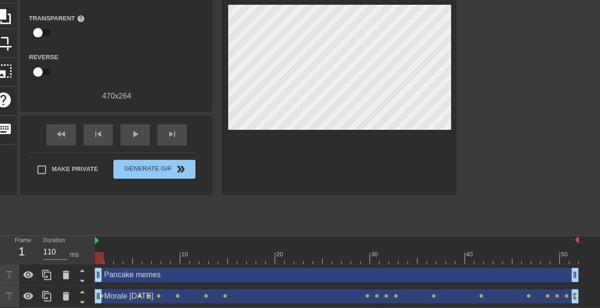
click at [119, 277] on div "Pancake memes drag_handle drag_handle" at bounding box center [337, 275] width 484 height 14
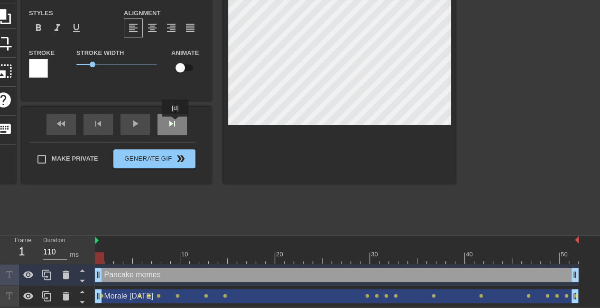
click at [175, 123] on div "fast_rewind skip_previous play_arrow skip_next" at bounding box center [116, 125] width 155 height 36
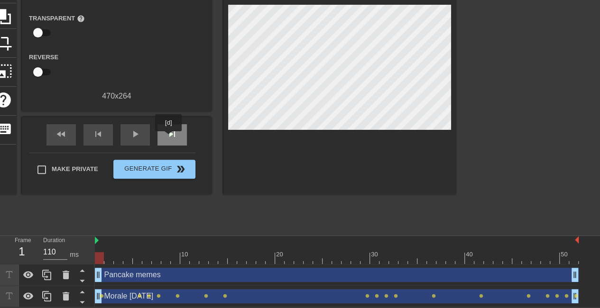
click at [168, 138] on span "skip_next" at bounding box center [171, 133] width 11 height 11
click at [149, 272] on div "Pancake memes drag_handle drag_handle" at bounding box center [337, 275] width 484 height 14
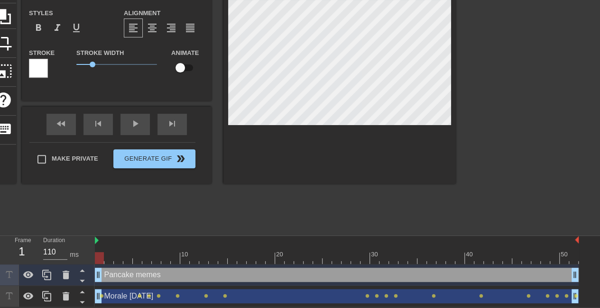
drag, startPoint x: 110, startPoint y: 257, endPoint x: 93, endPoint y: 255, distance: 17.7
click at [93, 255] on div "Frame 1 Duration 110 ms 10 20 30 40 50 Pancake memes drag_handle drag_handle Mo…" at bounding box center [300, 271] width 600 height 71
click at [178, 69] on input "checkbox" at bounding box center [180, 68] width 54 height 18
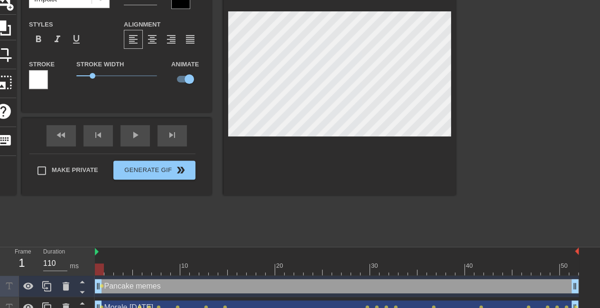
scroll to position [79, 0]
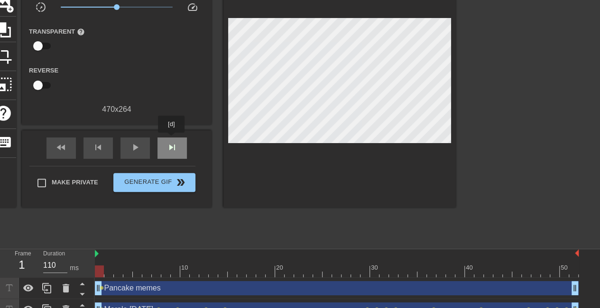
click at [172, 139] on div "skip_next" at bounding box center [171, 148] width 29 height 21
click at [178, 143] on div "skip_next" at bounding box center [171, 148] width 29 height 21
click at [378, 79] on div "title add_circle image add_circle crop photo_size_select_large help keyboard Gi…" at bounding box center [223, 83] width 465 height 249
click at [170, 139] on div "skip_next" at bounding box center [171, 148] width 29 height 21
click at [176, 134] on div "fast_rewind skip_previous play_arrow skip_next" at bounding box center [116, 148] width 155 height 36
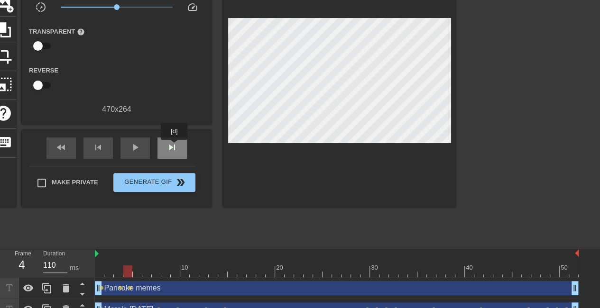
click at [174, 147] on span "skip_next" at bounding box center [171, 147] width 11 height 11
click at [178, 144] on div "skip_next" at bounding box center [171, 148] width 29 height 21
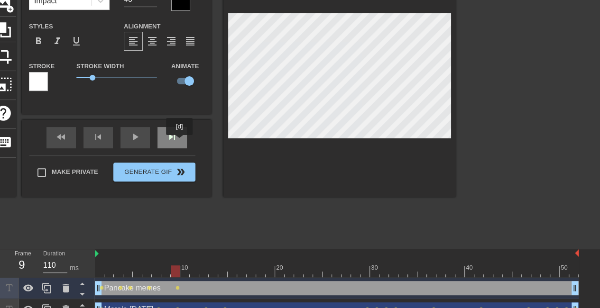
click at [178, 142] on div "skip_next" at bounding box center [171, 137] width 29 height 21
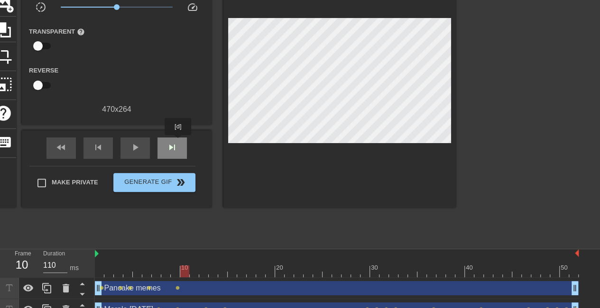
click at [178, 142] on div "skip_next" at bounding box center [171, 148] width 29 height 21
click at [174, 145] on span "skip_next" at bounding box center [171, 147] width 11 height 11
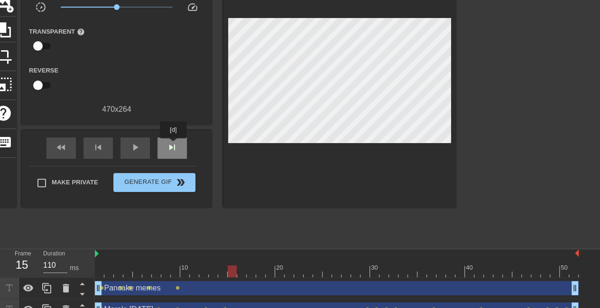
click at [174, 145] on span "skip_next" at bounding box center [171, 147] width 11 height 11
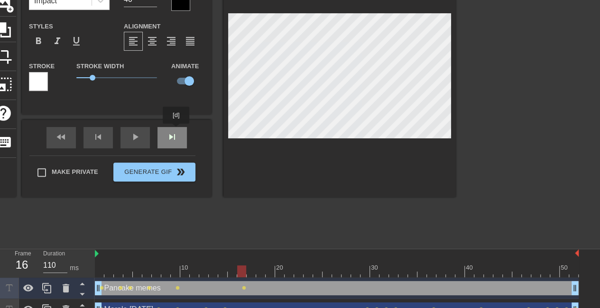
click at [176, 131] on div "fast_rewind skip_previous play_arrow skip_next" at bounding box center [116, 138] width 155 height 36
click at [171, 138] on div "skip_next" at bounding box center [171, 137] width 29 height 21
click at [173, 137] on div "fast_rewind skip_previous play_arrow skip_next" at bounding box center [116, 138] width 155 height 36
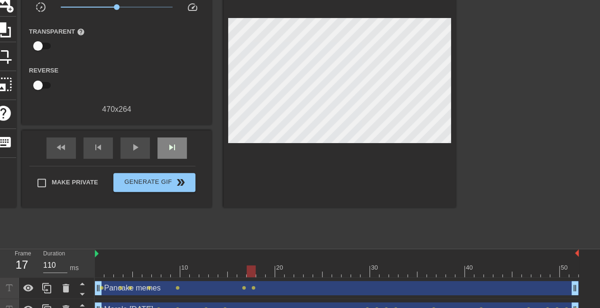
click at [173, 137] on div "fast_rewind skip_previous play_arrow skip_next" at bounding box center [116, 148] width 155 height 36
click at [178, 142] on div "skip_next" at bounding box center [171, 148] width 29 height 21
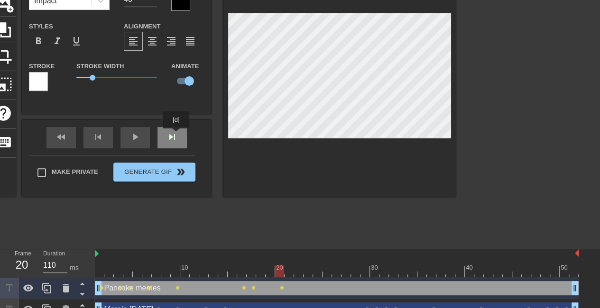
click at [173, 135] on div "fast_rewind skip_previous play_arrow skip_next" at bounding box center [116, 138] width 155 height 36
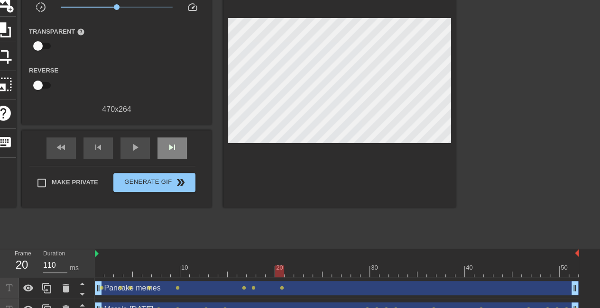
click at [173, 135] on div "fast_rewind skip_previous play_arrow skip_next" at bounding box center [116, 148] width 155 height 36
click at [173, 140] on div "skip_next" at bounding box center [171, 148] width 29 height 21
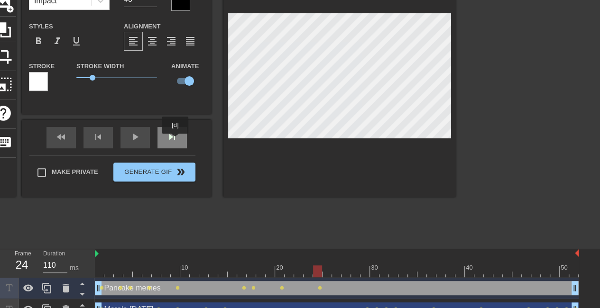
click at [175, 140] on div "skip_next" at bounding box center [171, 137] width 29 height 21
click at [179, 136] on div "fast_rewind skip_previous play_arrow skip_next" at bounding box center [116, 138] width 155 height 36
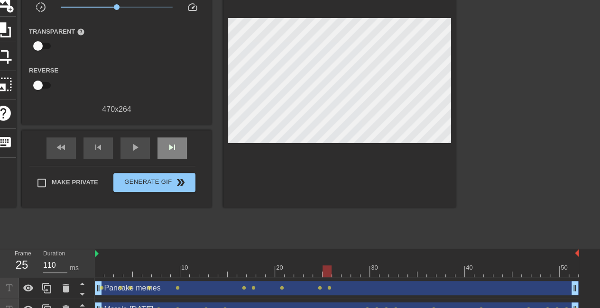
click at [179, 136] on div "fast_rewind skip_previous play_arrow skip_next" at bounding box center [116, 148] width 155 height 36
click at [173, 146] on span "skip_next" at bounding box center [171, 147] width 11 height 11
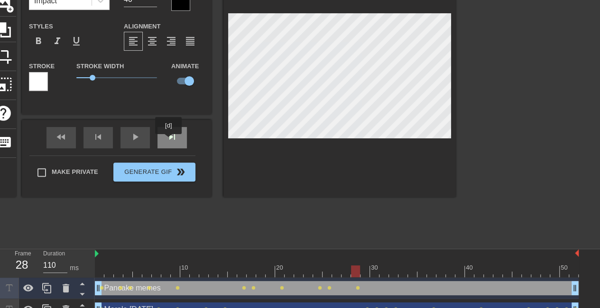
click at [169, 141] on div "skip_next" at bounding box center [171, 137] width 29 height 21
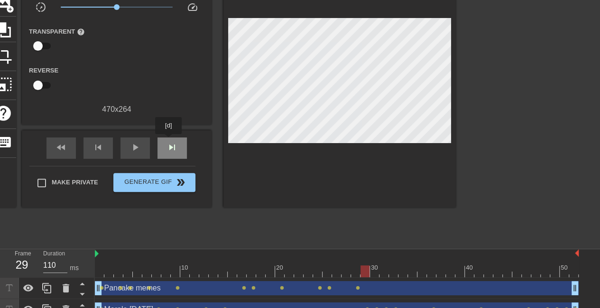
click at [169, 141] on div "skip_next" at bounding box center [171, 148] width 29 height 21
click at [167, 146] on span "skip_next" at bounding box center [171, 147] width 11 height 11
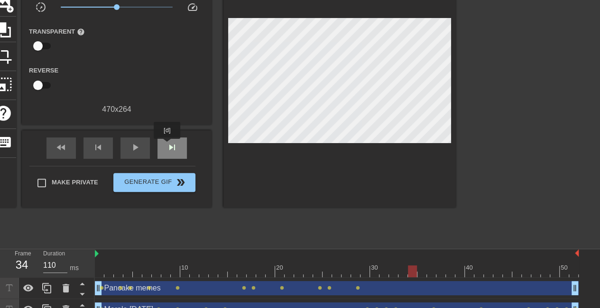
click at [167, 146] on span "skip_next" at bounding box center [171, 147] width 11 height 11
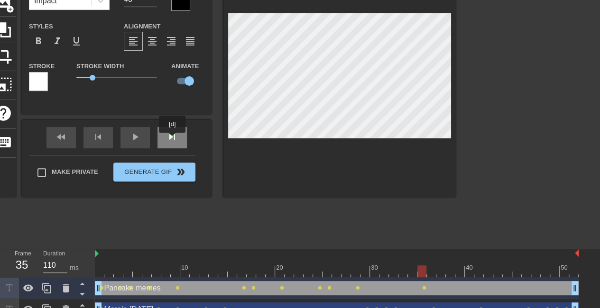
click at [174, 140] on div "skip_next" at bounding box center [171, 137] width 29 height 21
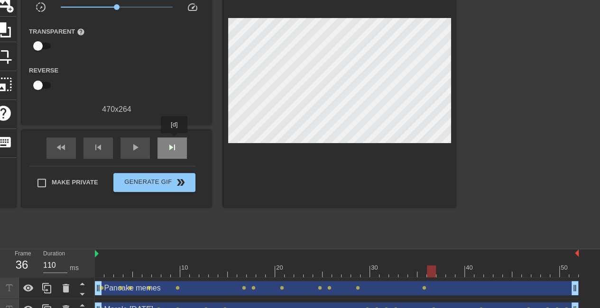
click at [174, 140] on div "skip_next" at bounding box center [171, 148] width 29 height 21
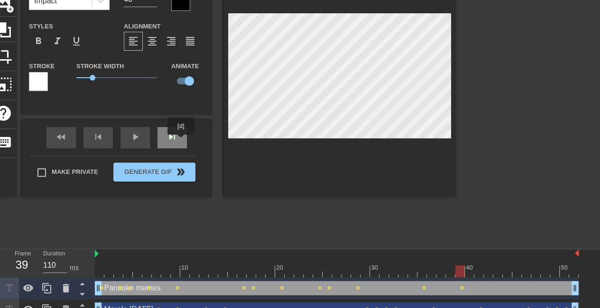
click at [180, 141] on div "skip_next" at bounding box center [171, 137] width 29 height 21
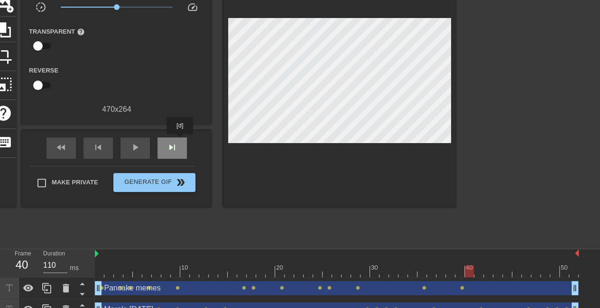
click at [180, 141] on div "skip_next" at bounding box center [171, 148] width 29 height 21
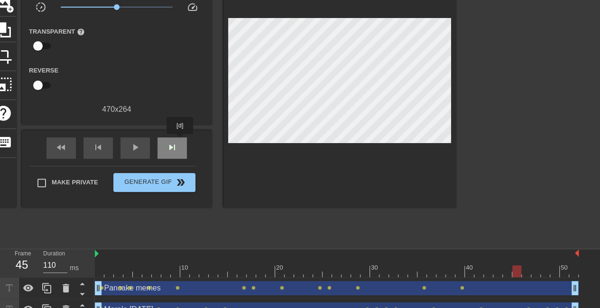
click at [180, 141] on div "skip_next" at bounding box center [171, 148] width 29 height 21
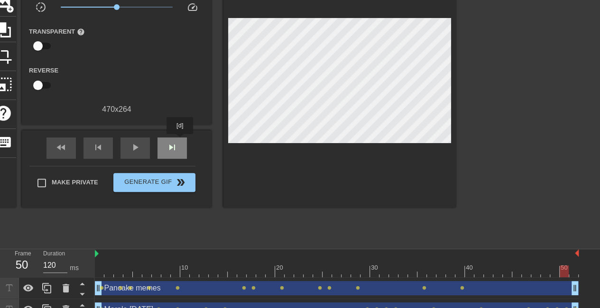
click at [180, 141] on div "skip_next" at bounding box center [171, 148] width 29 height 21
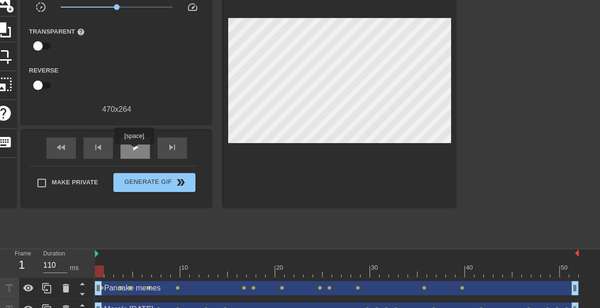
click at [134, 151] on span "play_arrow" at bounding box center [134, 147] width 11 height 11
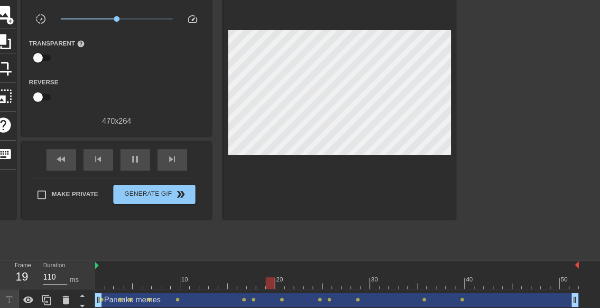
scroll to position [64, 0]
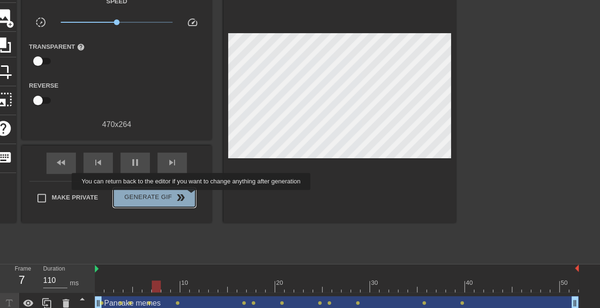
click at [192, 197] on button "Generate Gif double_arrow" at bounding box center [154, 197] width 82 height 19
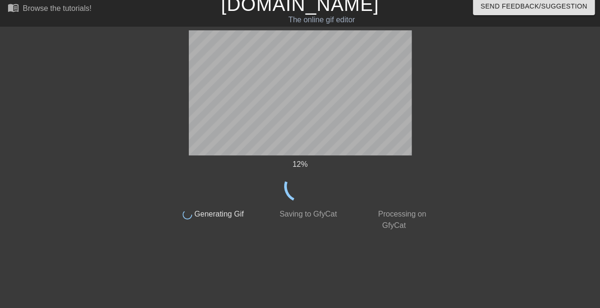
scroll to position [0, 0]
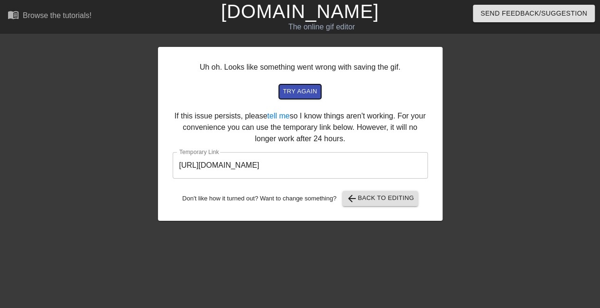
click at [288, 92] on span "try again" at bounding box center [300, 91] width 34 height 11
click at [286, 117] on link "tell me" at bounding box center [278, 116] width 22 height 8
click at [350, 197] on span "arrow_back" at bounding box center [351, 198] width 11 height 11
